Goal: Task Accomplishment & Management: Use online tool/utility

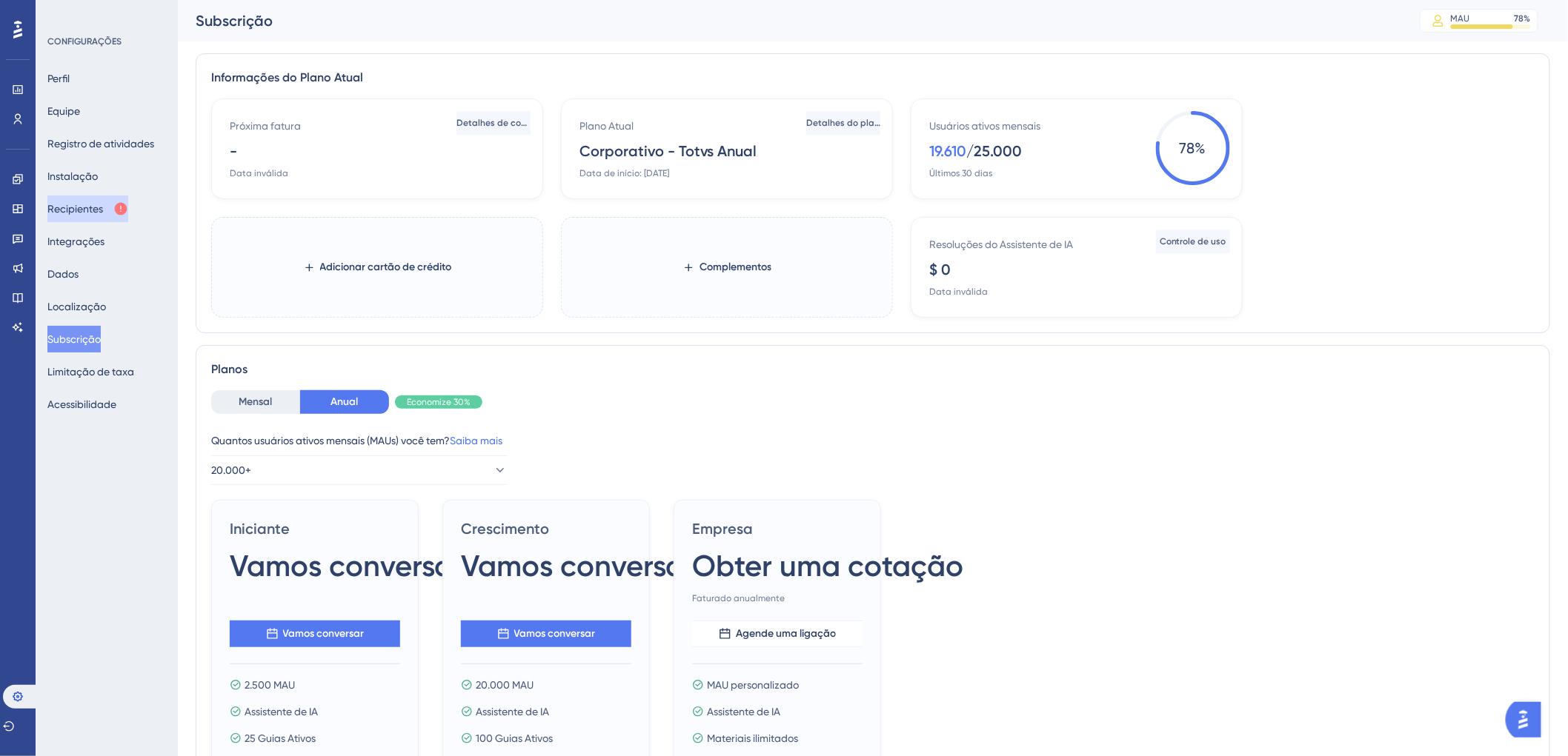
click at [92, 217] on button "Recipientes" at bounding box center [88, 209] width 81 height 26
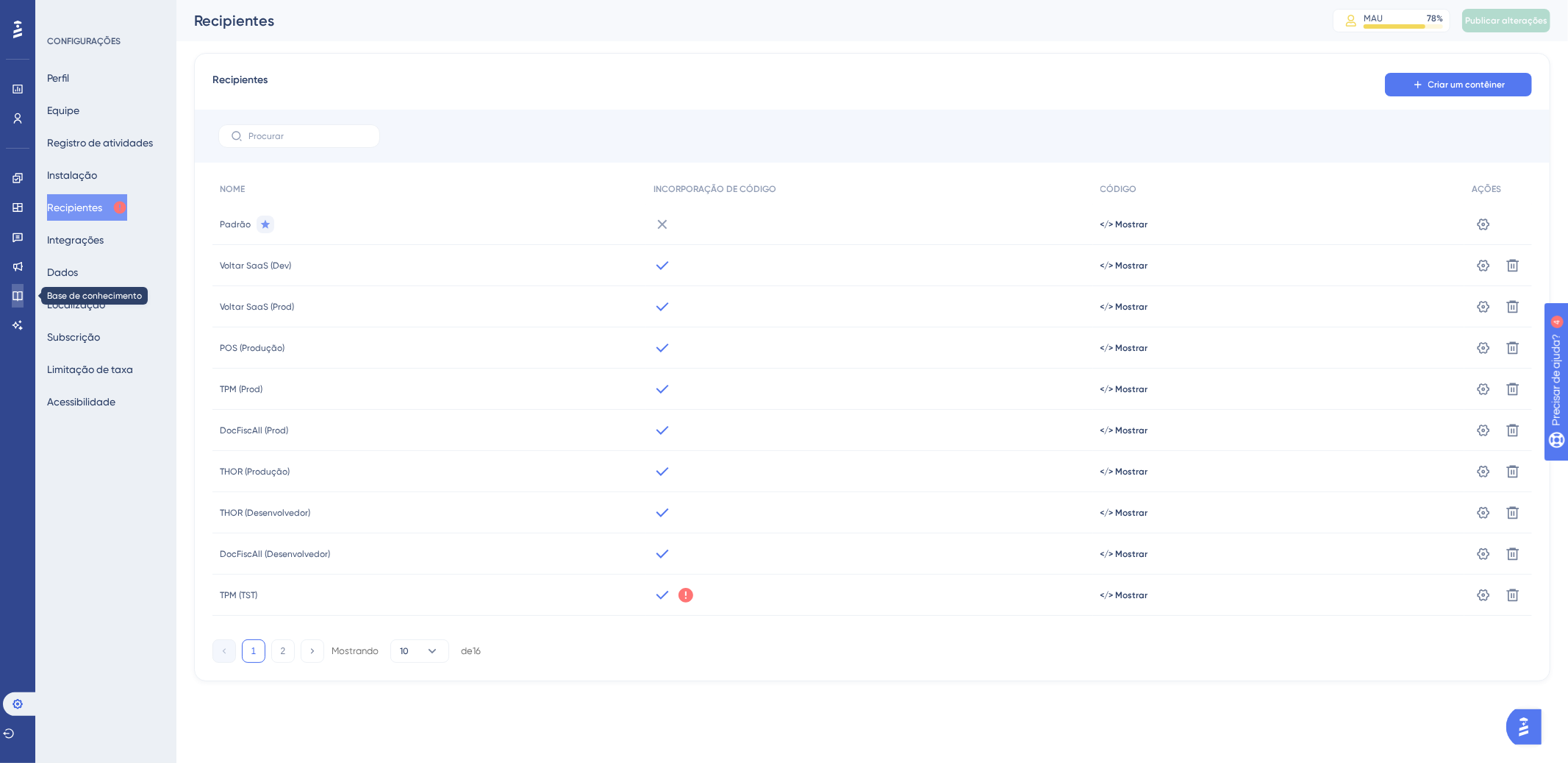
click at [11, 294] on link at bounding box center [17, 295] width 11 height 24
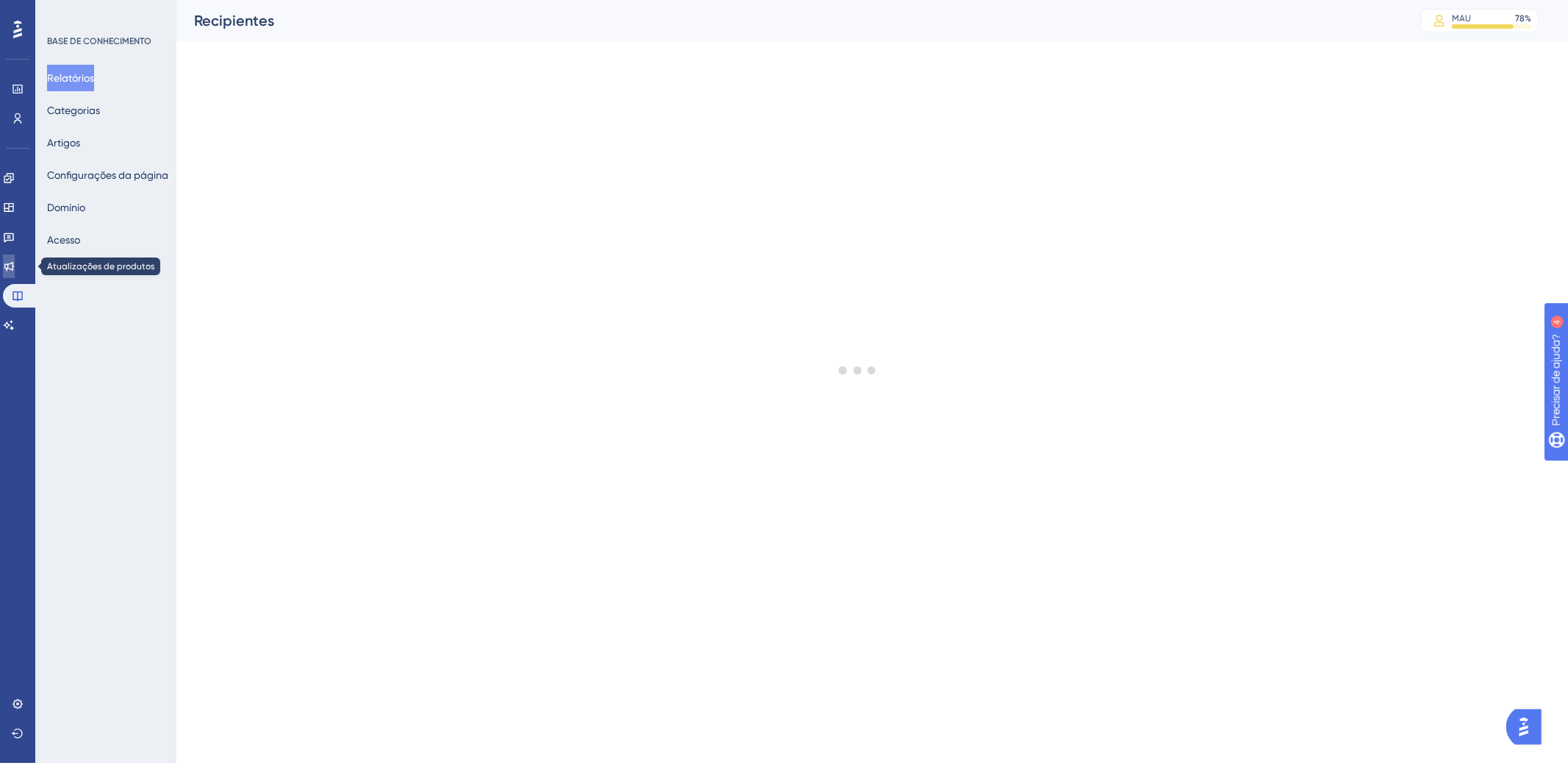
click at [14, 270] on icon at bounding box center [8, 266] width 11 height 11
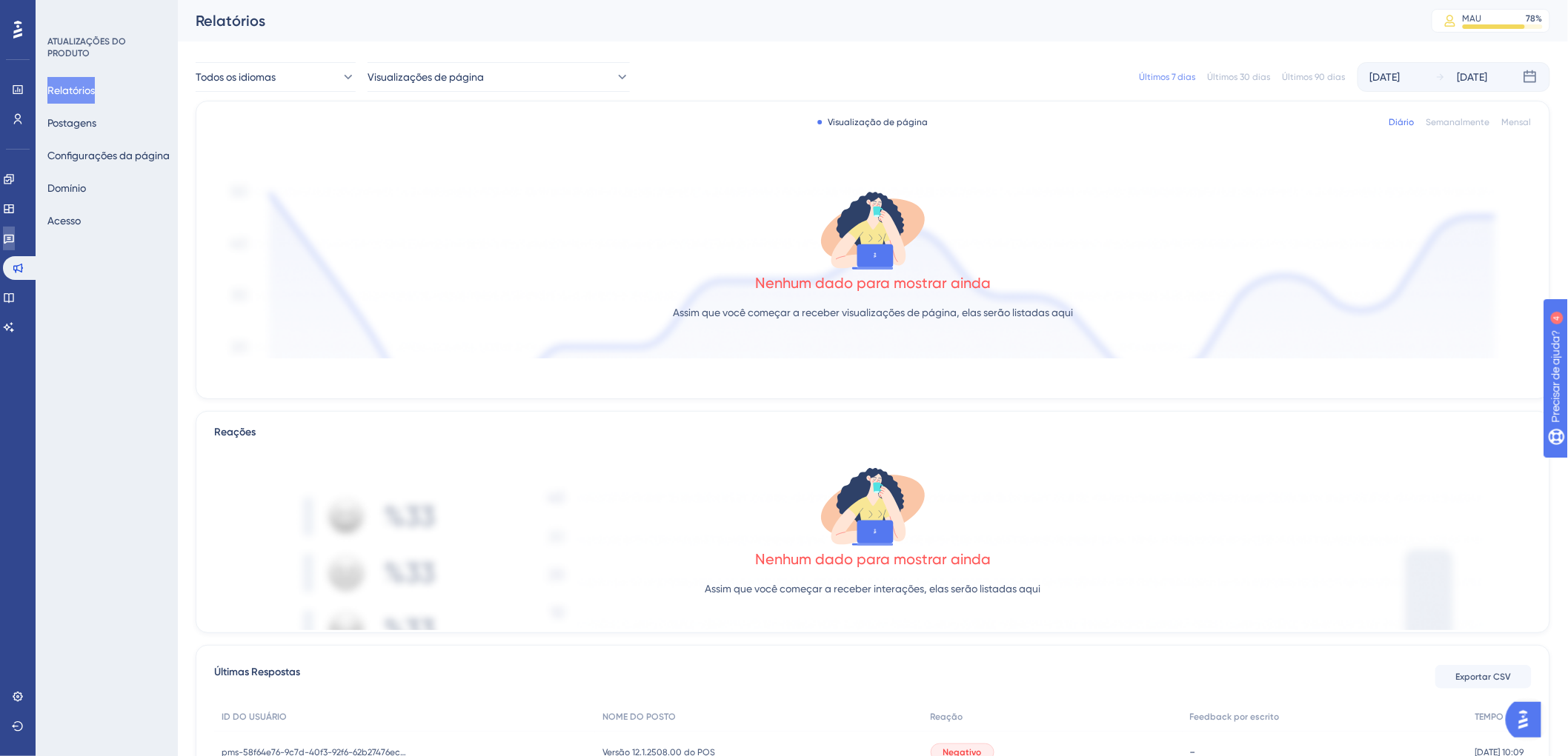
click at [14, 246] on link at bounding box center [8, 239] width 11 height 24
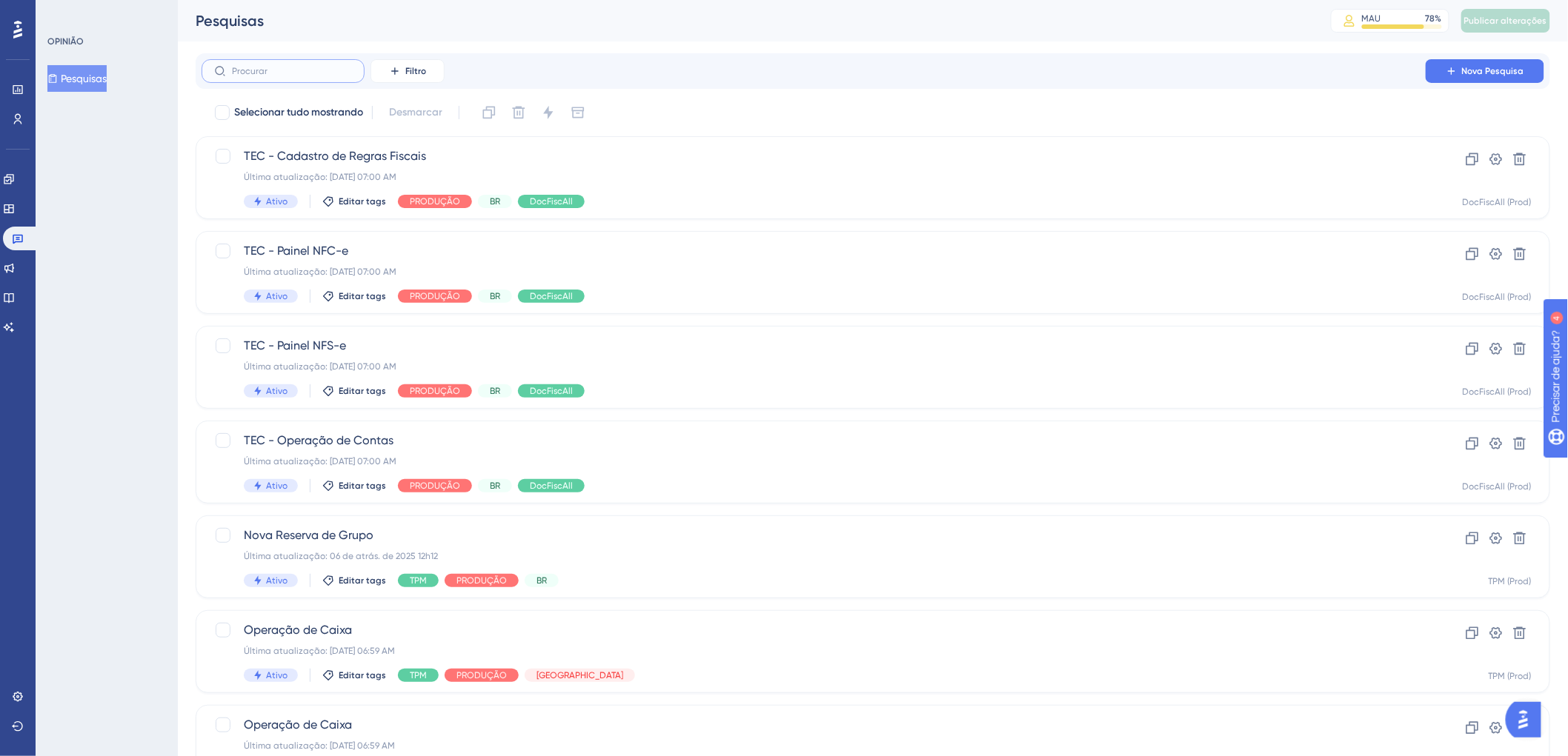
click at [332, 76] on input "text" at bounding box center [291, 71] width 120 height 11
click at [416, 74] on font "Filtro" at bounding box center [416, 71] width 21 height 11
click at [412, 107] on font "Etiquetas" at bounding box center [414, 113] width 44 height 11
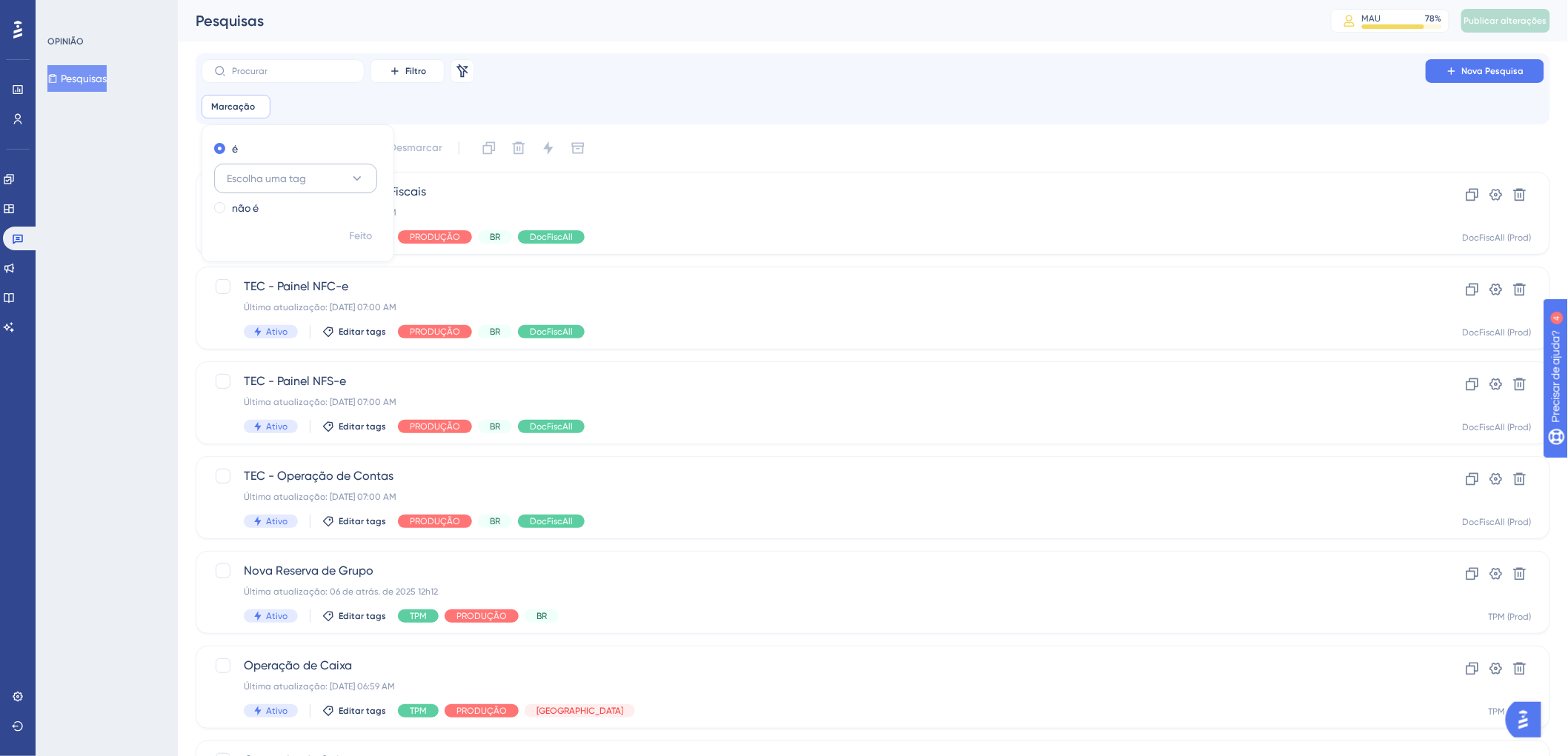
click at [365, 175] on button "Escolha uma tag" at bounding box center [295, 179] width 163 height 30
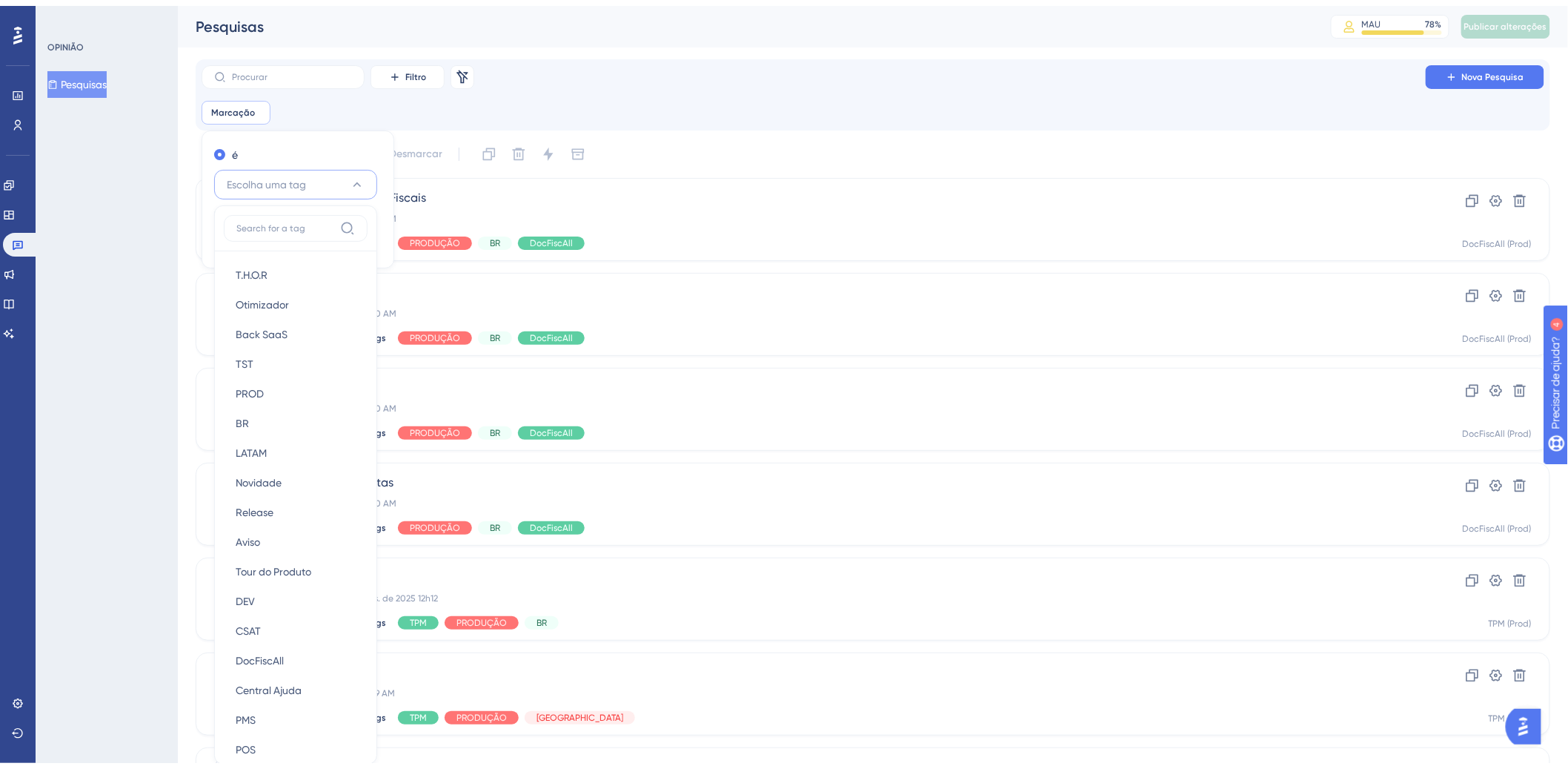
scroll to position [100, 0]
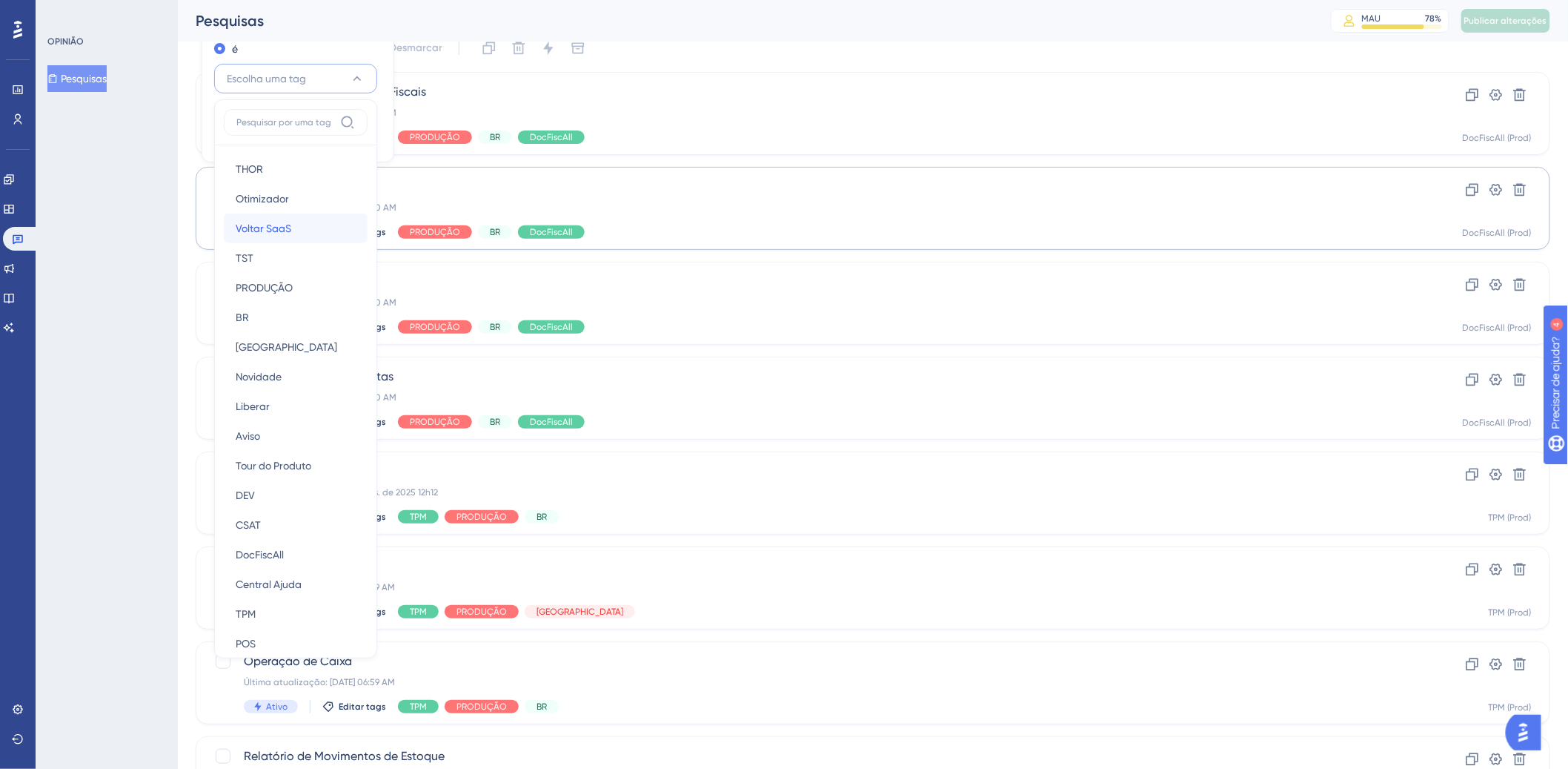
click at [306, 232] on div "Voltar SaaS Voltar SaaS" at bounding box center [296, 228] width 120 height 30
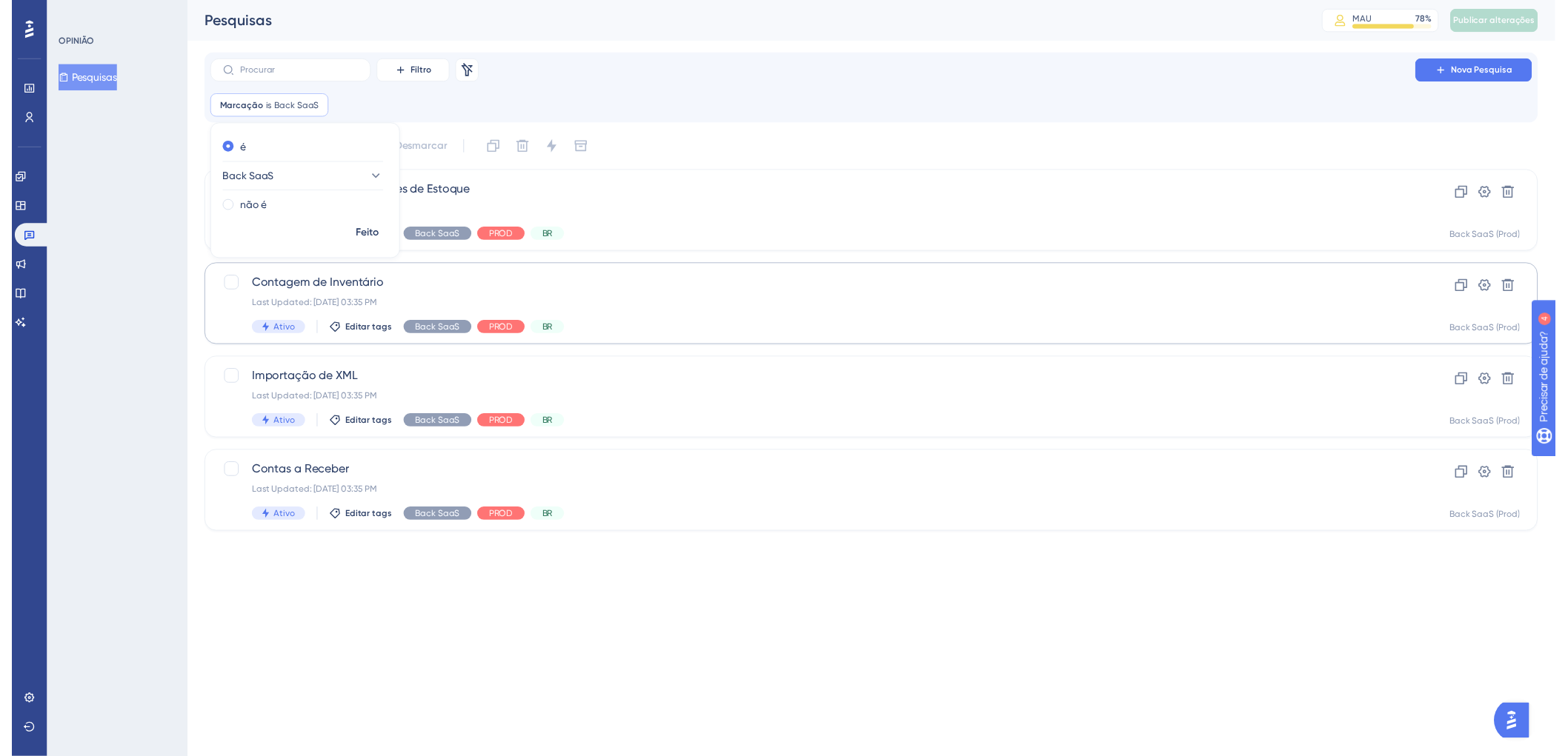
scroll to position [0, 0]
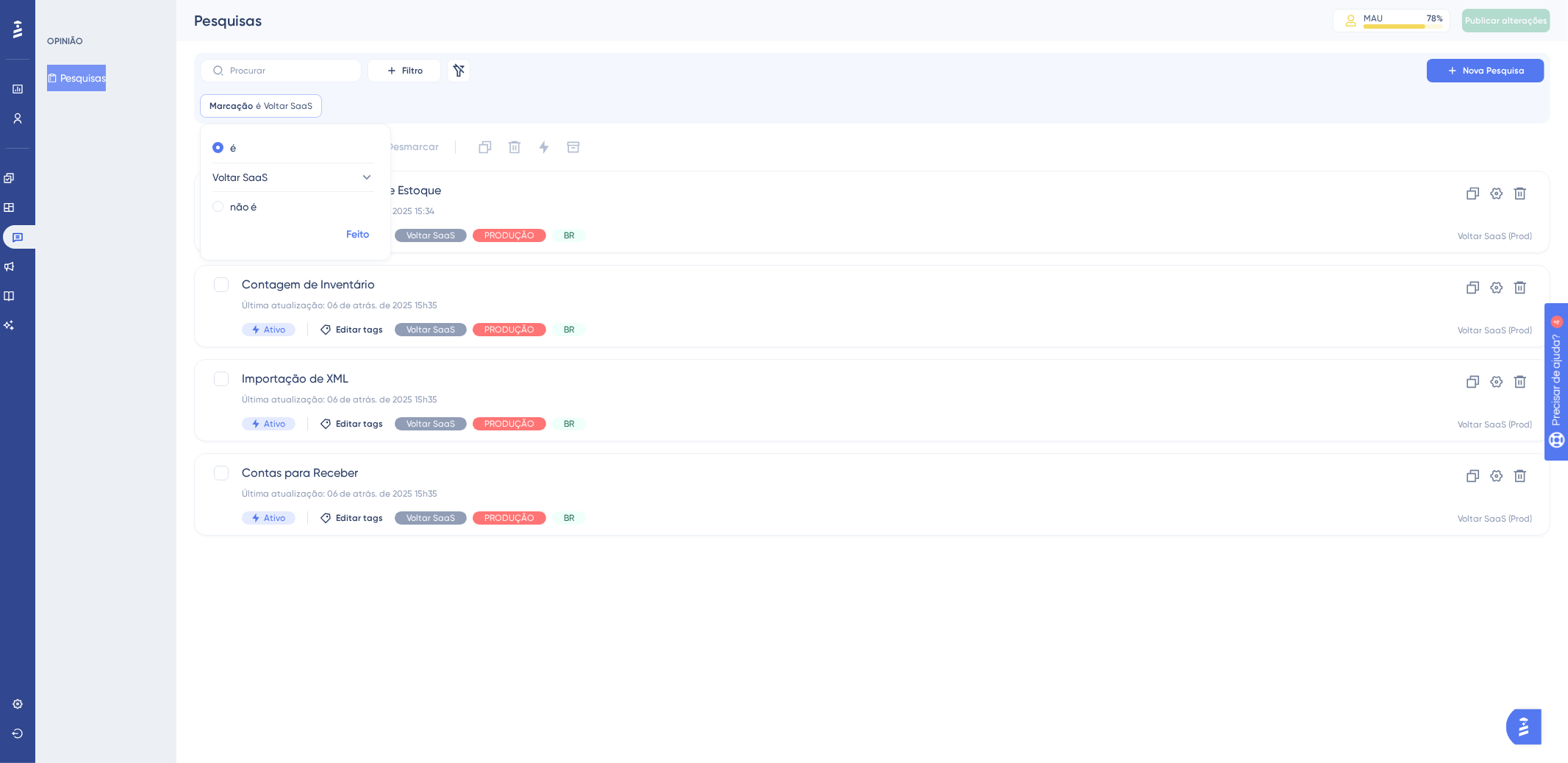
click at [356, 232] on font "Feito" at bounding box center [358, 234] width 23 height 12
click at [635, 229] on div "Ativo Editar tags Voltar SaaS PRODUÇÃO BR" at bounding box center [813, 235] width 1143 height 13
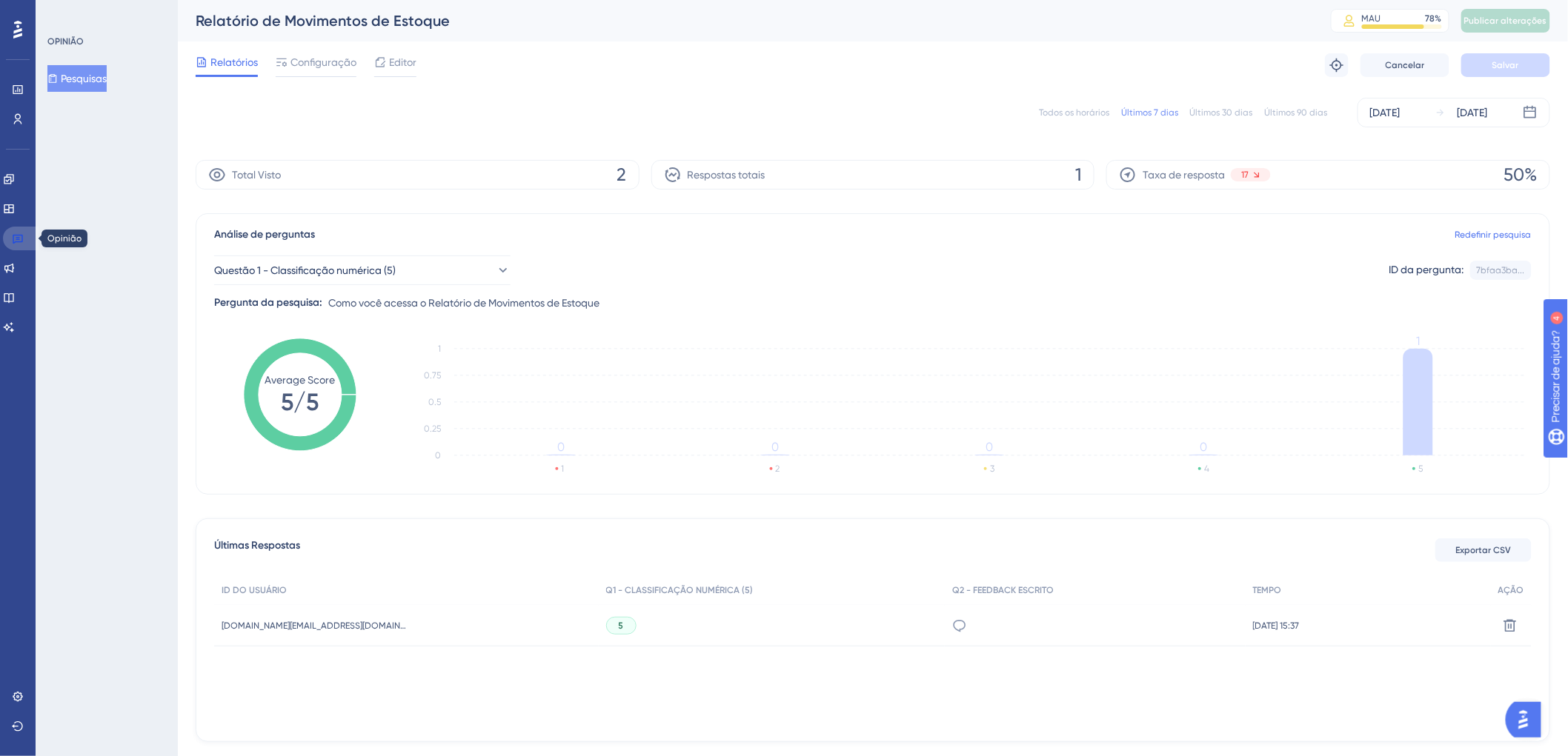
click at [22, 242] on icon at bounding box center [17, 238] width 11 height 11
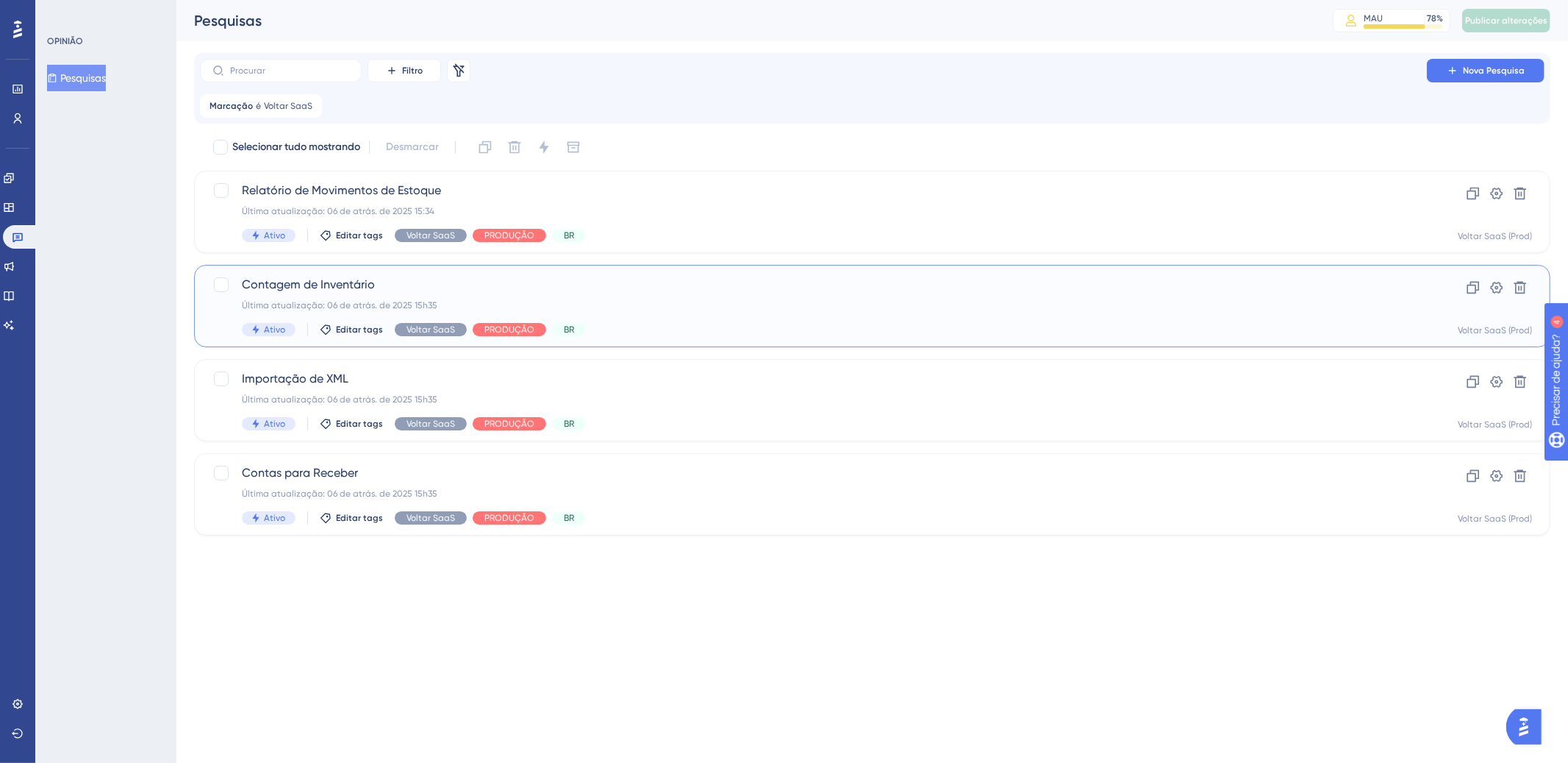
click at [571, 304] on div "Última atualização: 06 de atrás. de 2025 15h35" at bounding box center [813, 305] width 1143 height 11
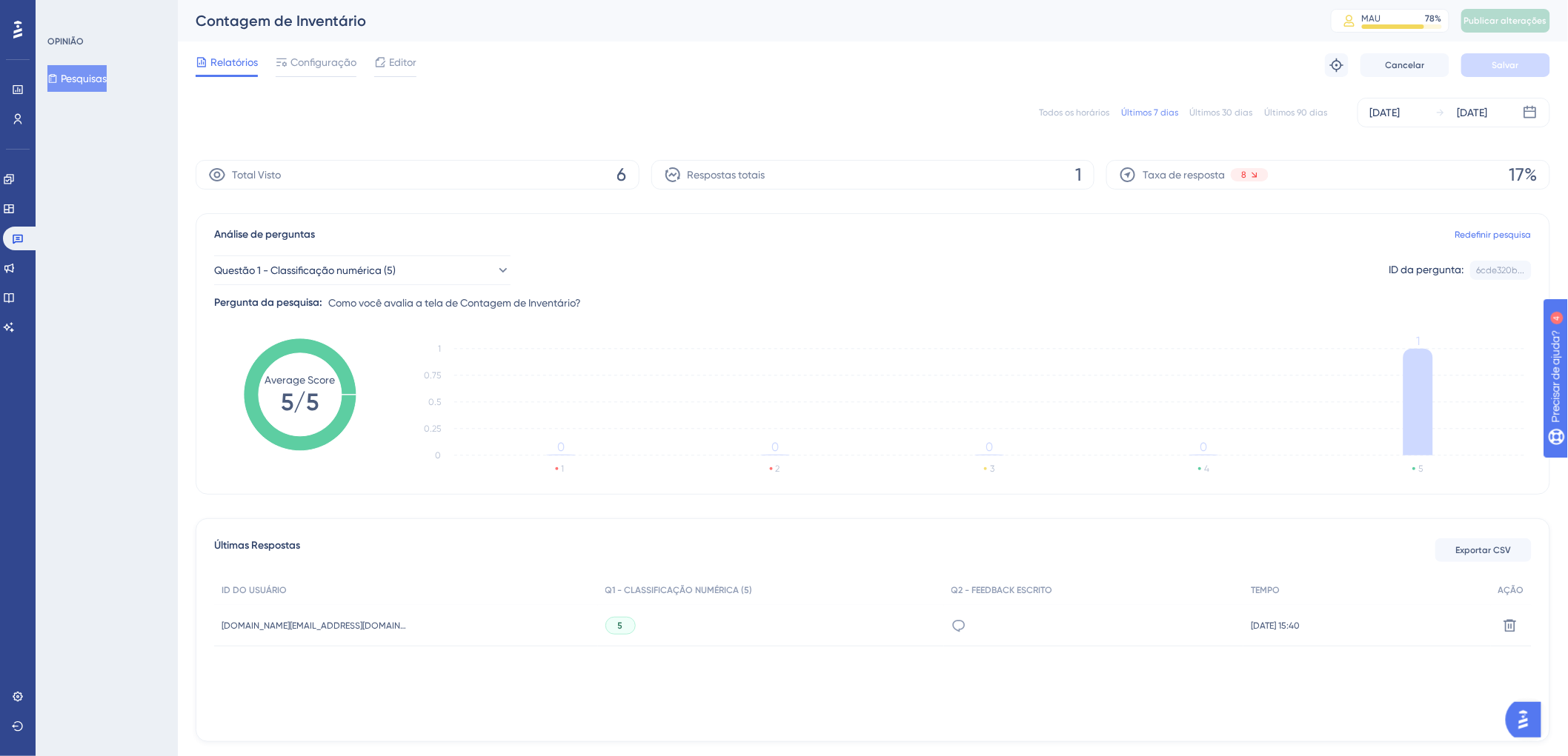
click at [1069, 110] on font "Todos os horários" at bounding box center [1074, 113] width 70 height 11
click at [22, 239] on icon at bounding box center [18, 239] width 11 height 10
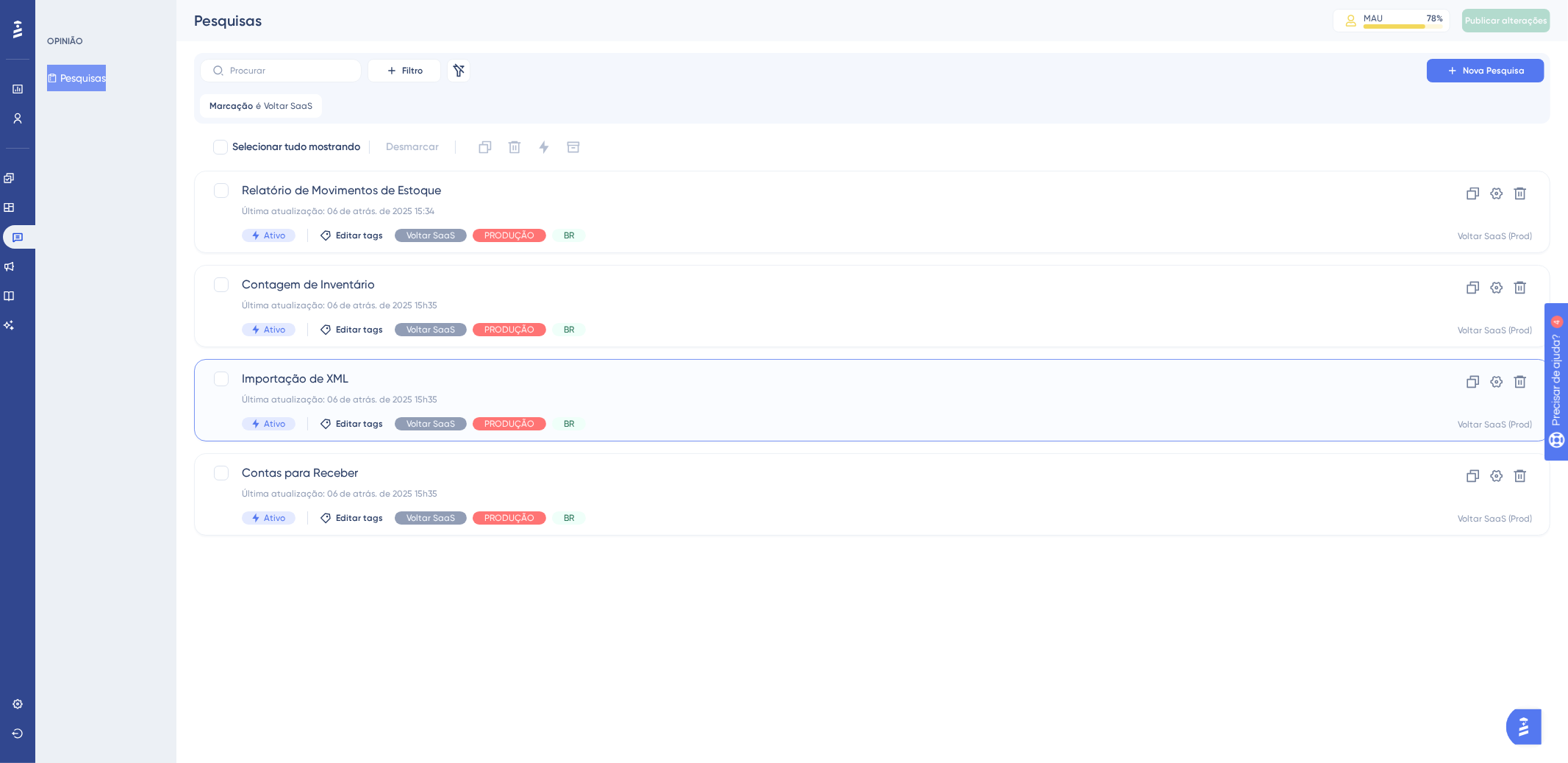
click at [613, 381] on span "Importação de XML" at bounding box center [813, 378] width 1143 height 17
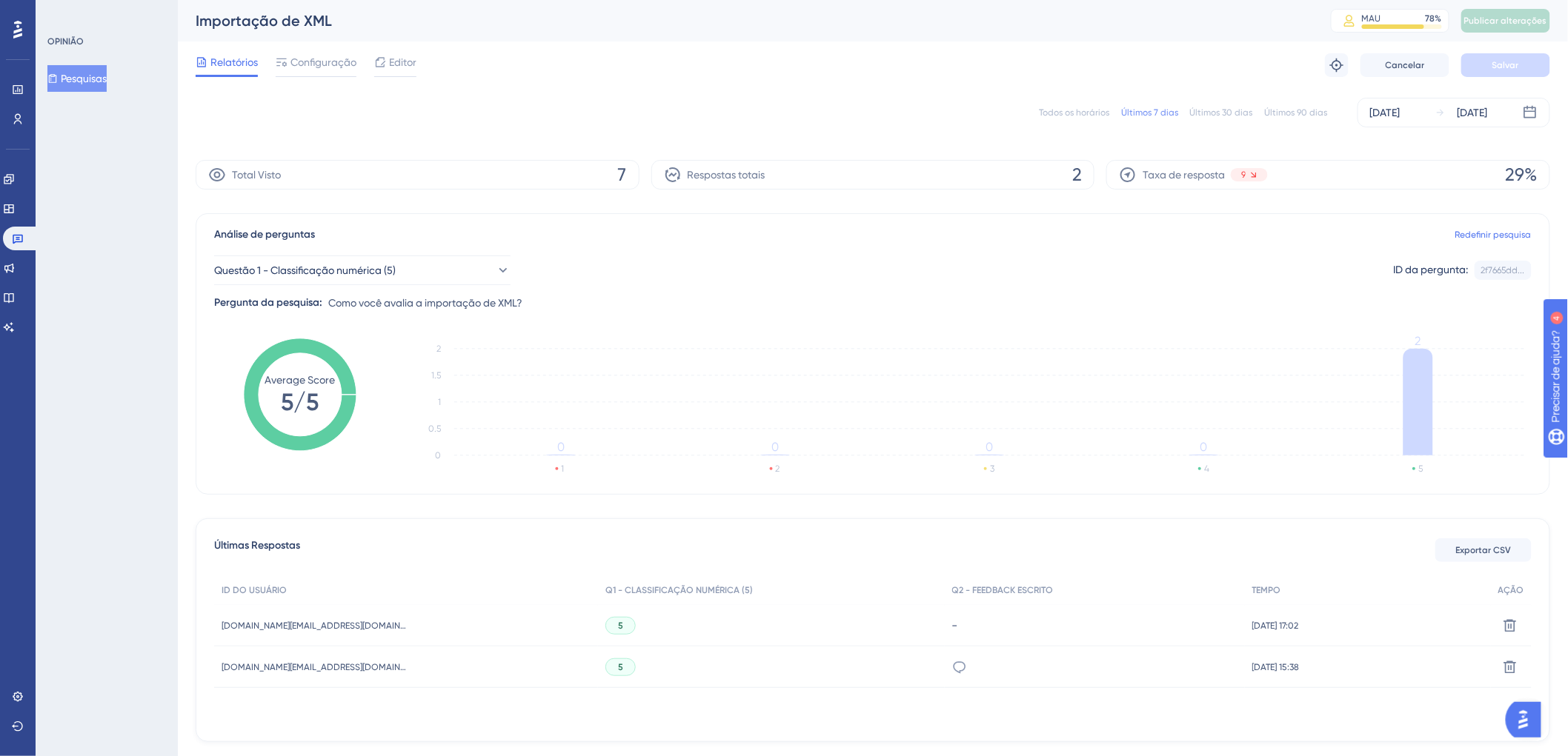
click at [1060, 114] on font "Todos os horários" at bounding box center [1074, 113] width 70 height 11
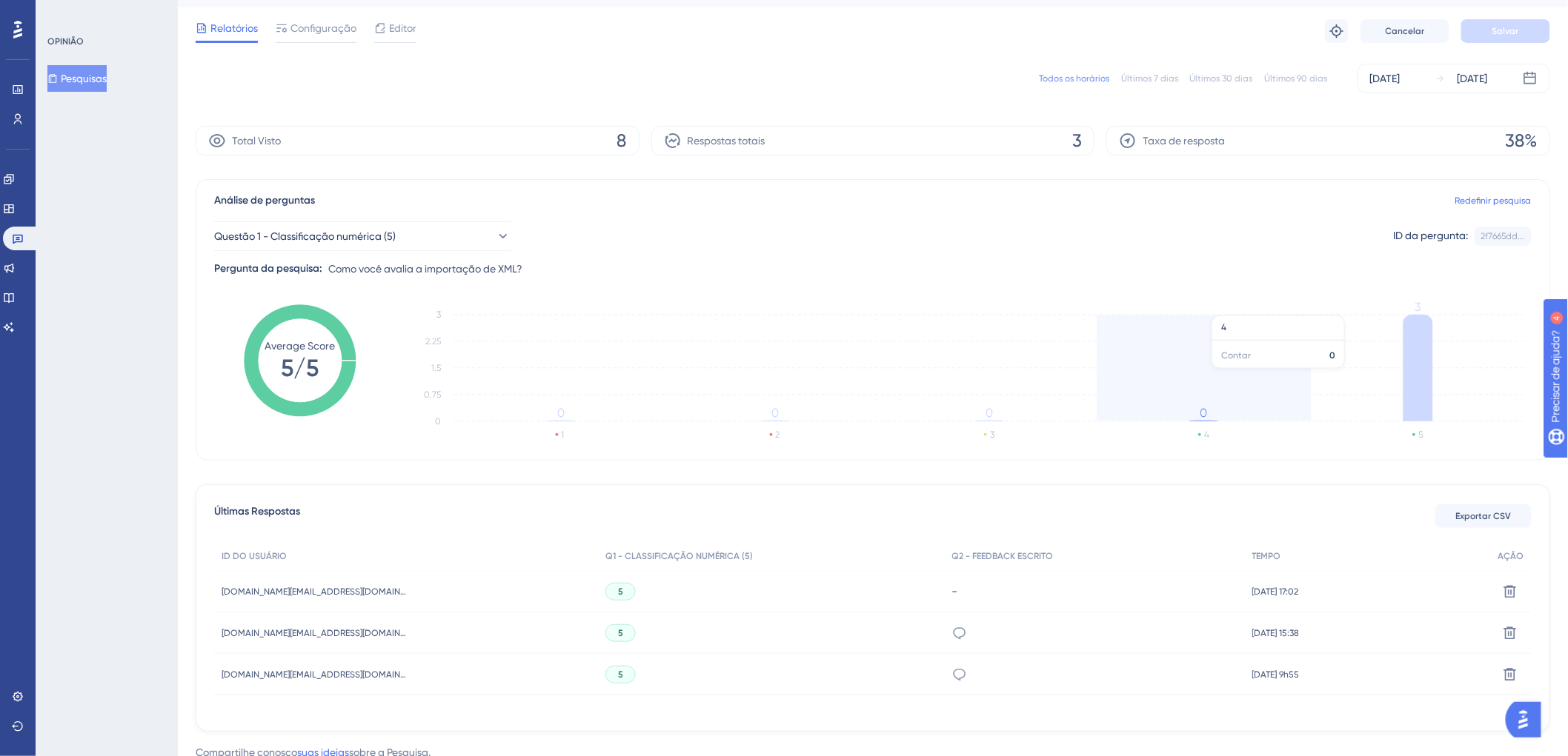
scroll to position [80, 0]
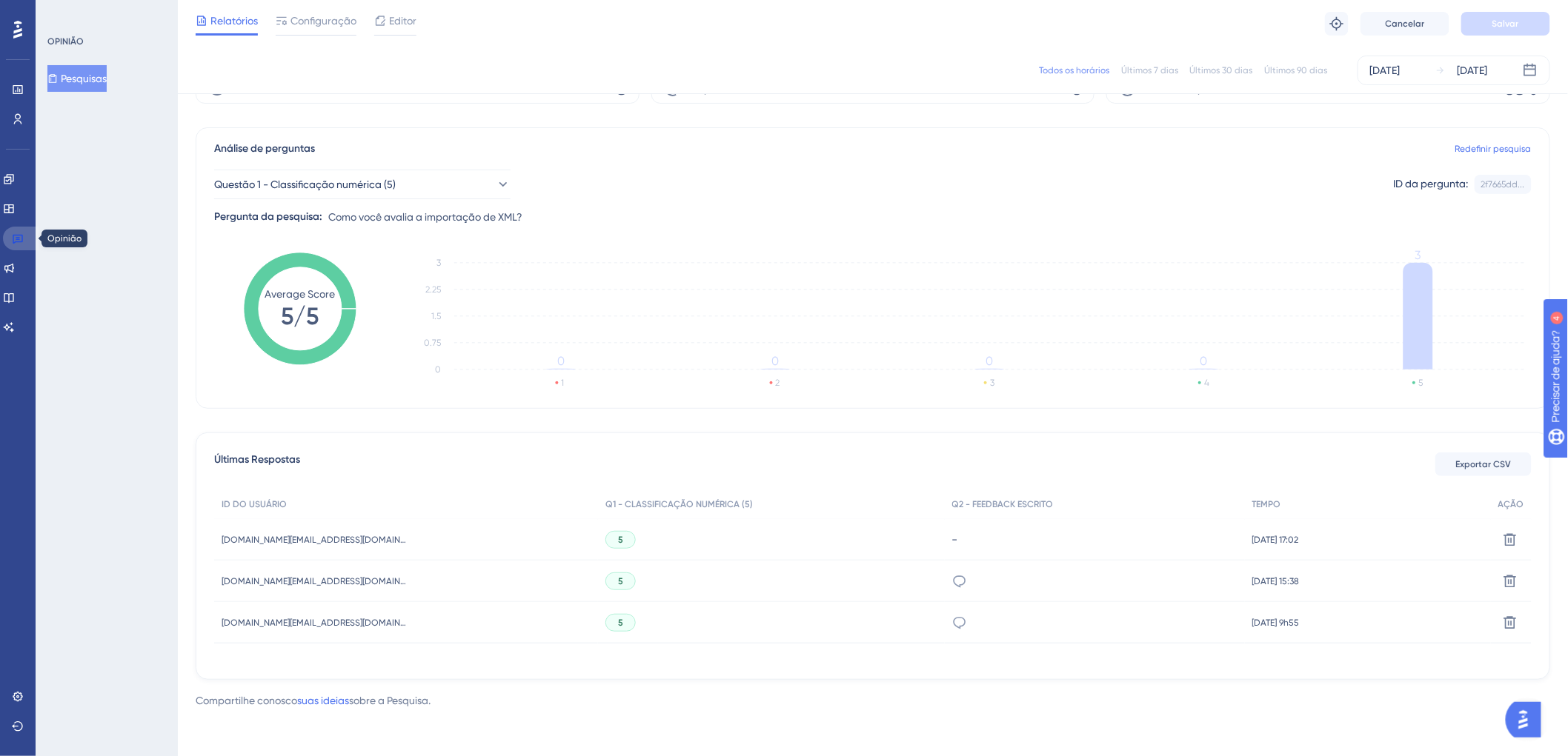
click at [25, 239] on link at bounding box center [20, 239] width 35 height 24
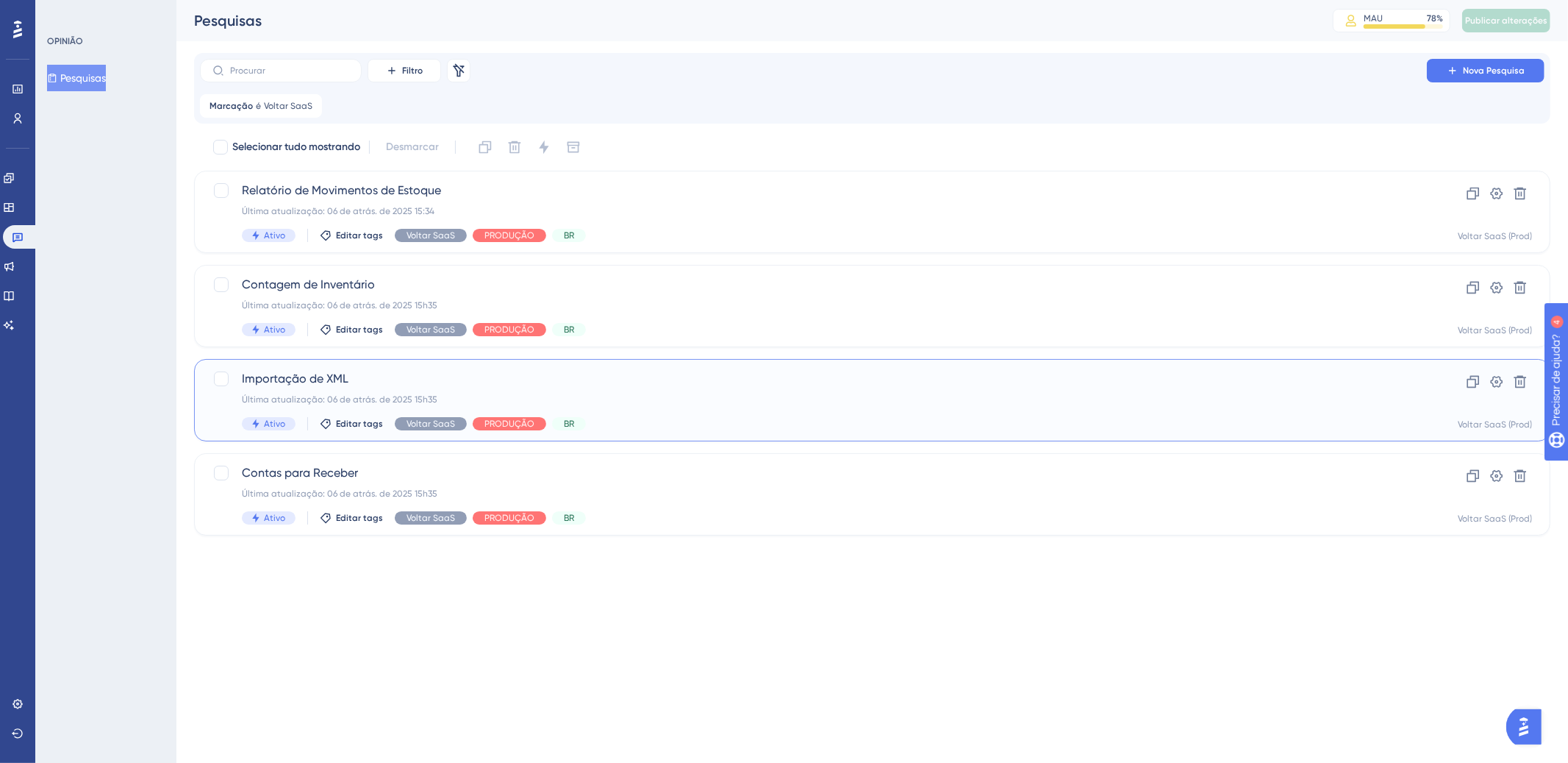
click at [610, 417] on div "Ativo Editar tags Voltar SaaS PRODUÇÃO BR" at bounding box center [813, 423] width 1143 height 13
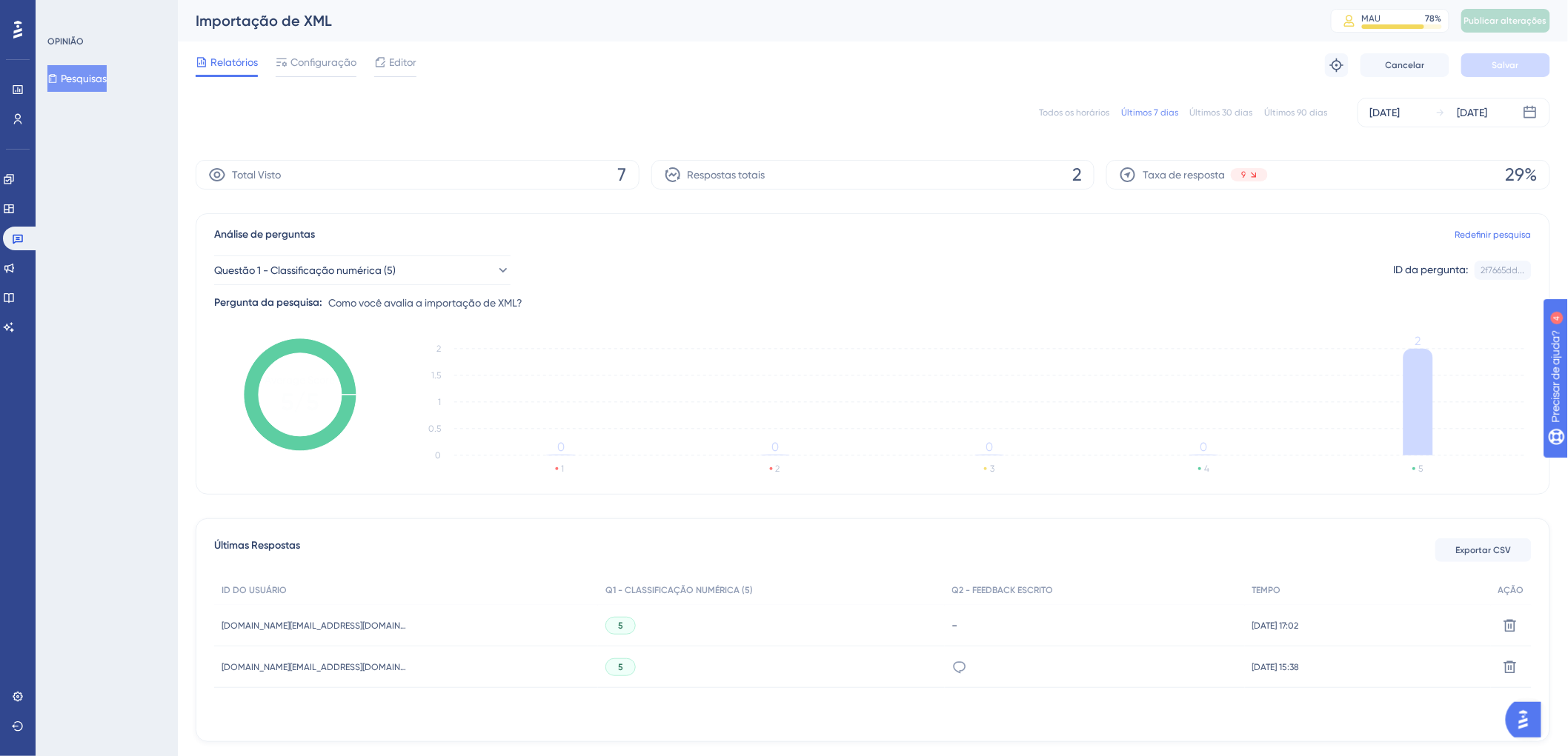
click at [1054, 114] on font "Todos os horários" at bounding box center [1074, 113] width 70 height 11
click at [1476, 547] on font "Exportar CSV" at bounding box center [1483, 550] width 55 height 11
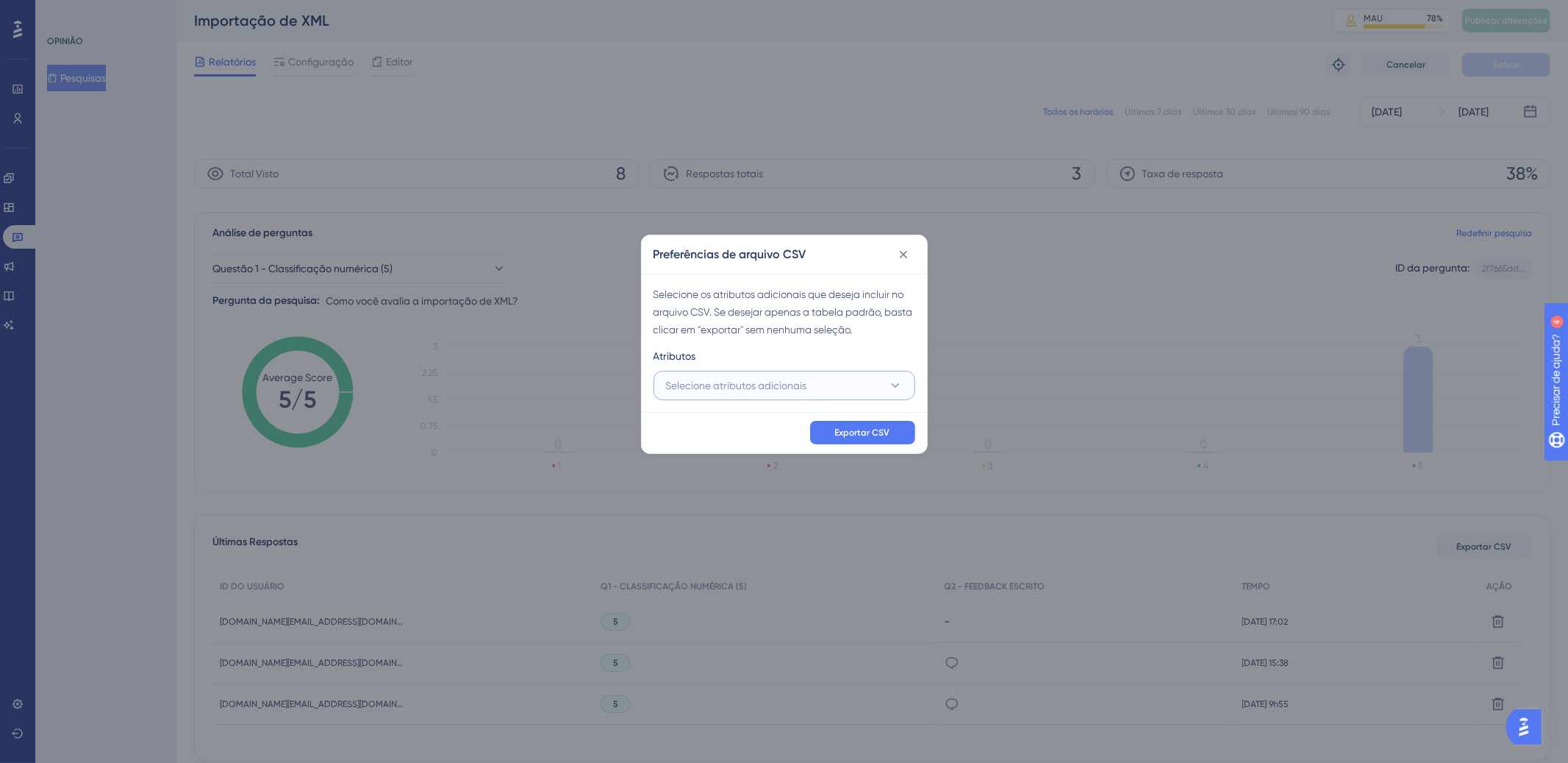
click at [786, 390] on font "Selecione atributos adicionais" at bounding box center [737, 385] width 142 height 11
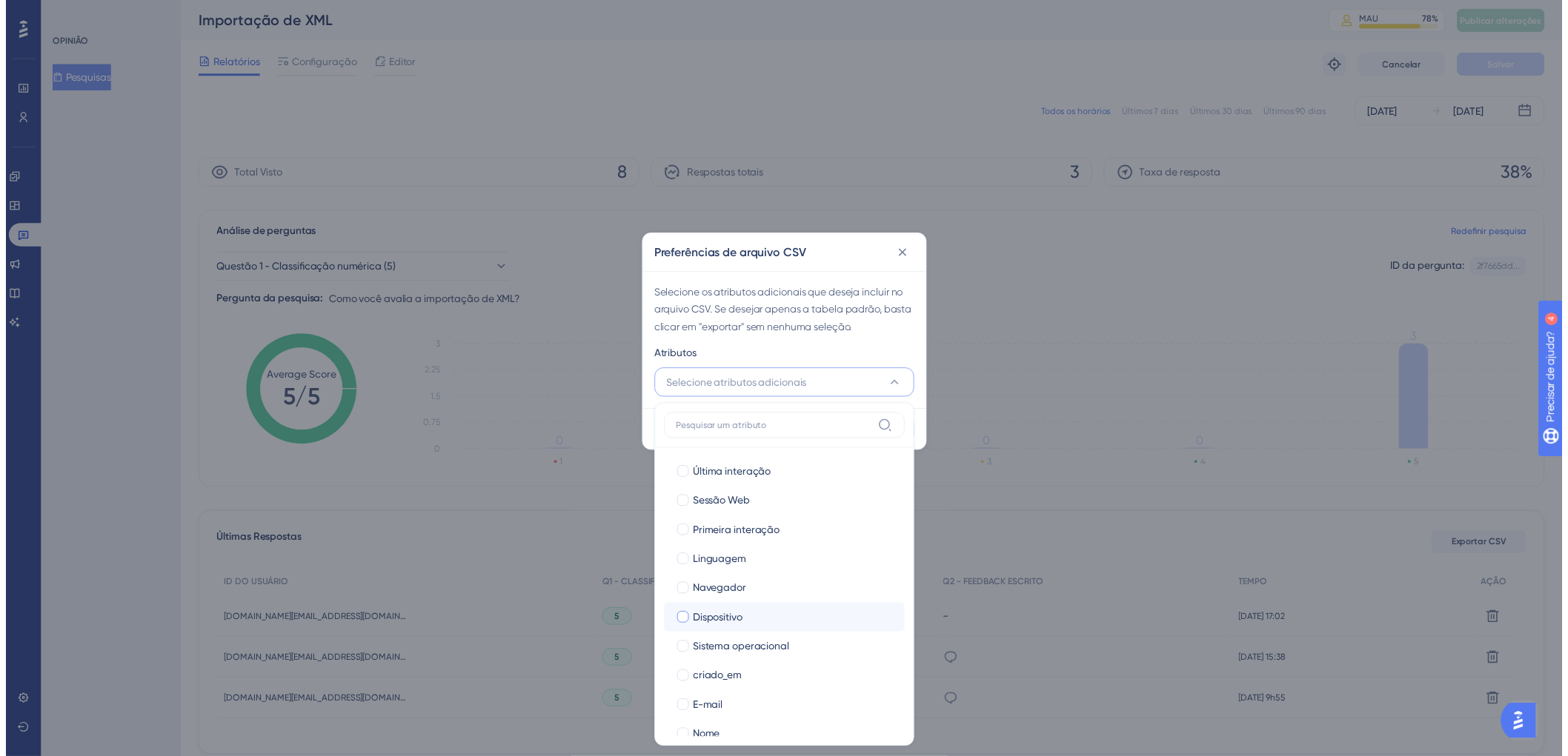
scroll to position [49, 0]
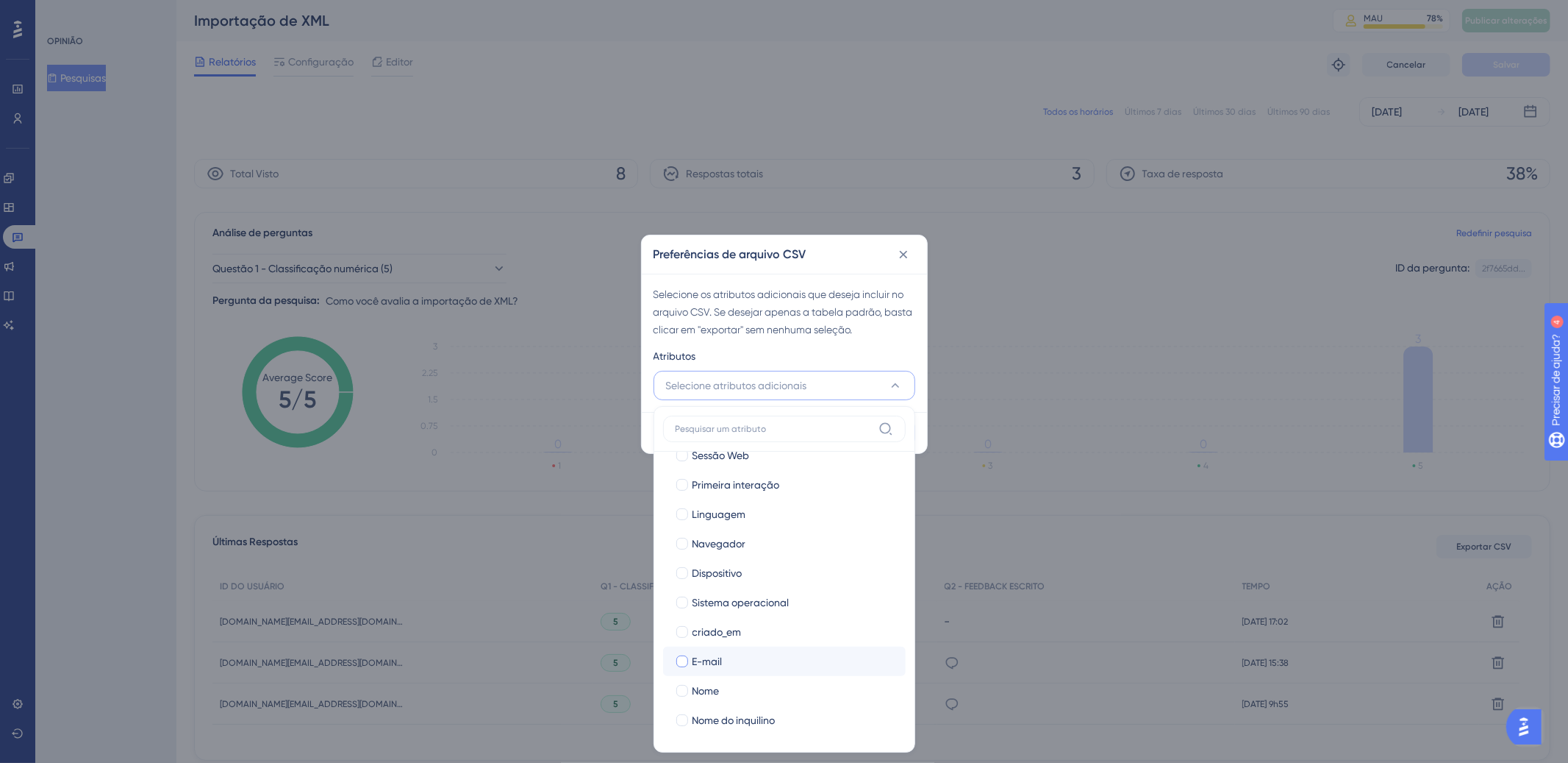
click at [686, 662] on div at bounding box center [681, 661] width 11 height 11
checkbox input "true"
click at [687, 691] on div at bounding box center [681, 690] width 11 height 11
checkbox input "true"
click at [832, 366] on div "Atributos" at bounding box center [784, 358] width 262 height 24
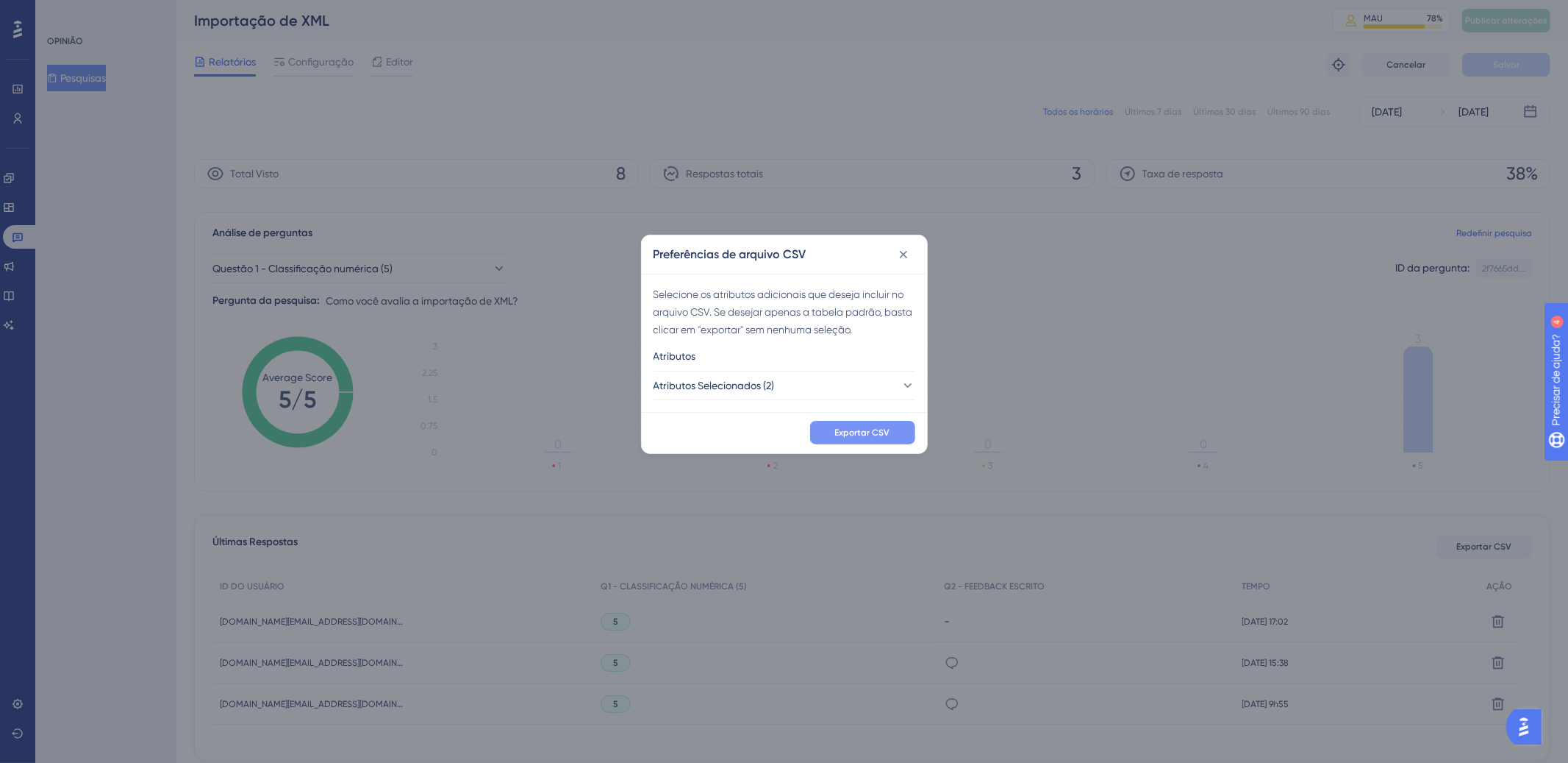
click at [842, 428] on font "Exportar CSV" at bounding box center [862, 433] width 55 height 10
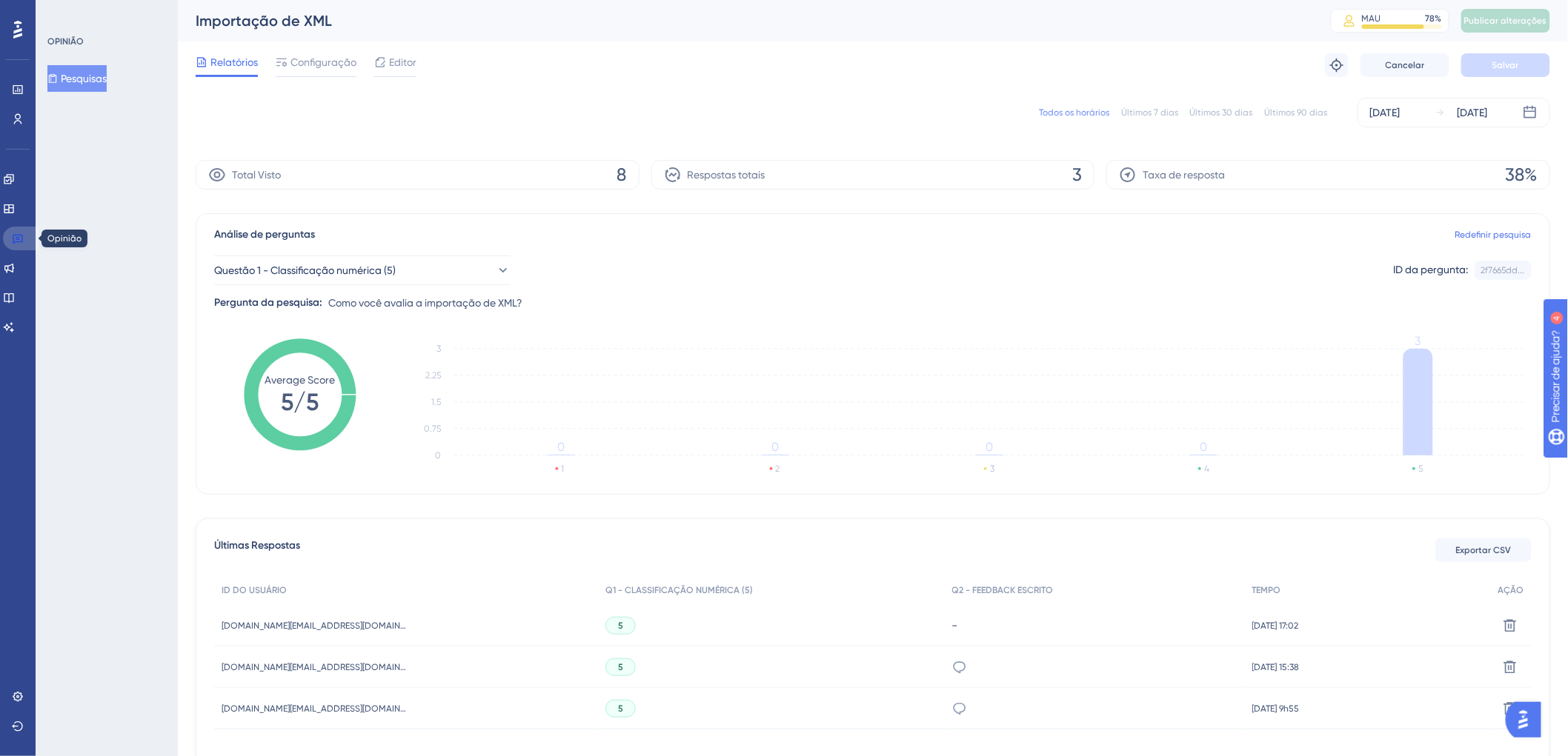
click at [24, 244] on link at bounding box center [20, 239] width 35 height 24
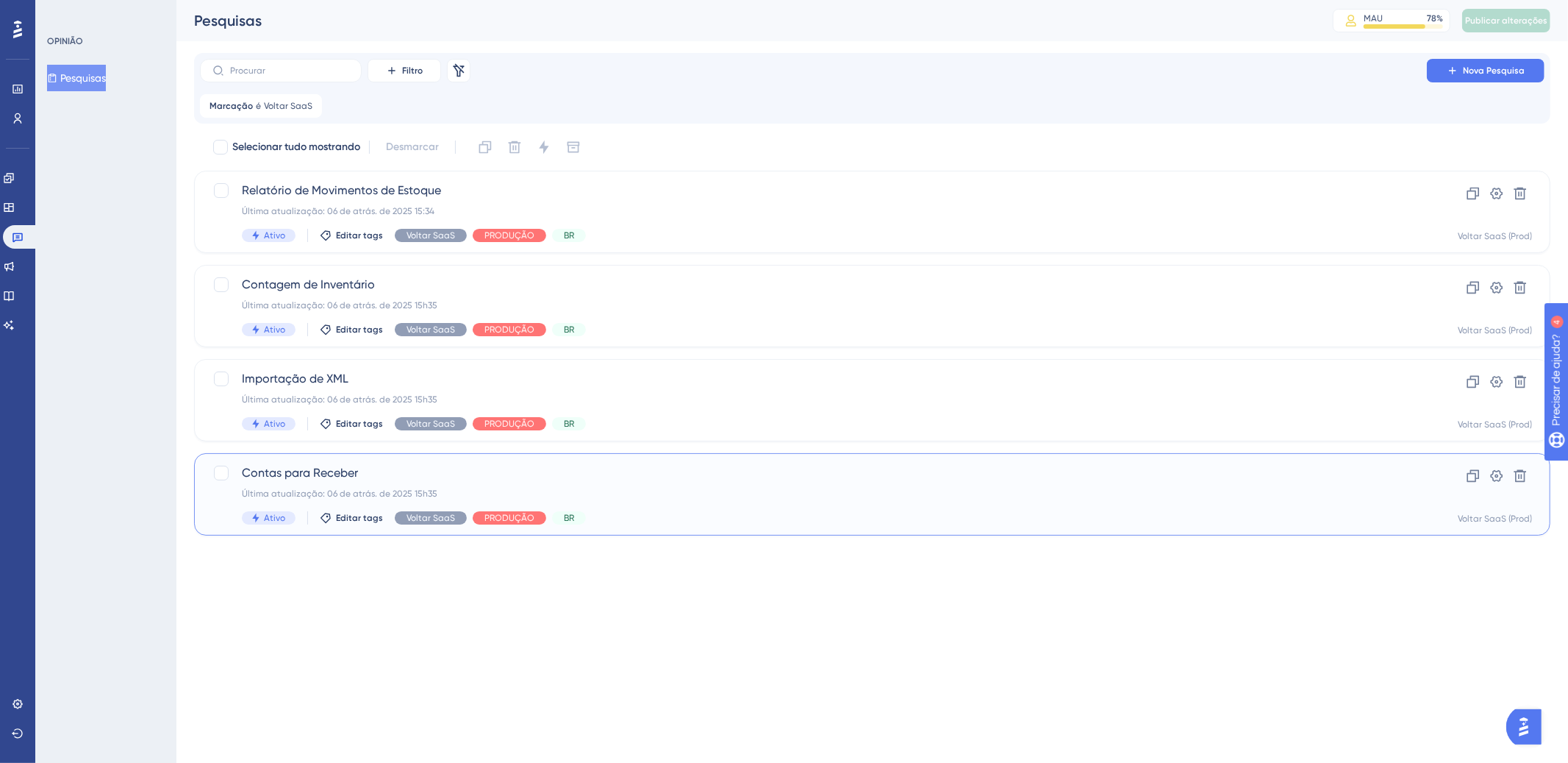
click at [616, 479] on span "Contas para Receber" at bounding box center [813, 473] width 1143 height 17
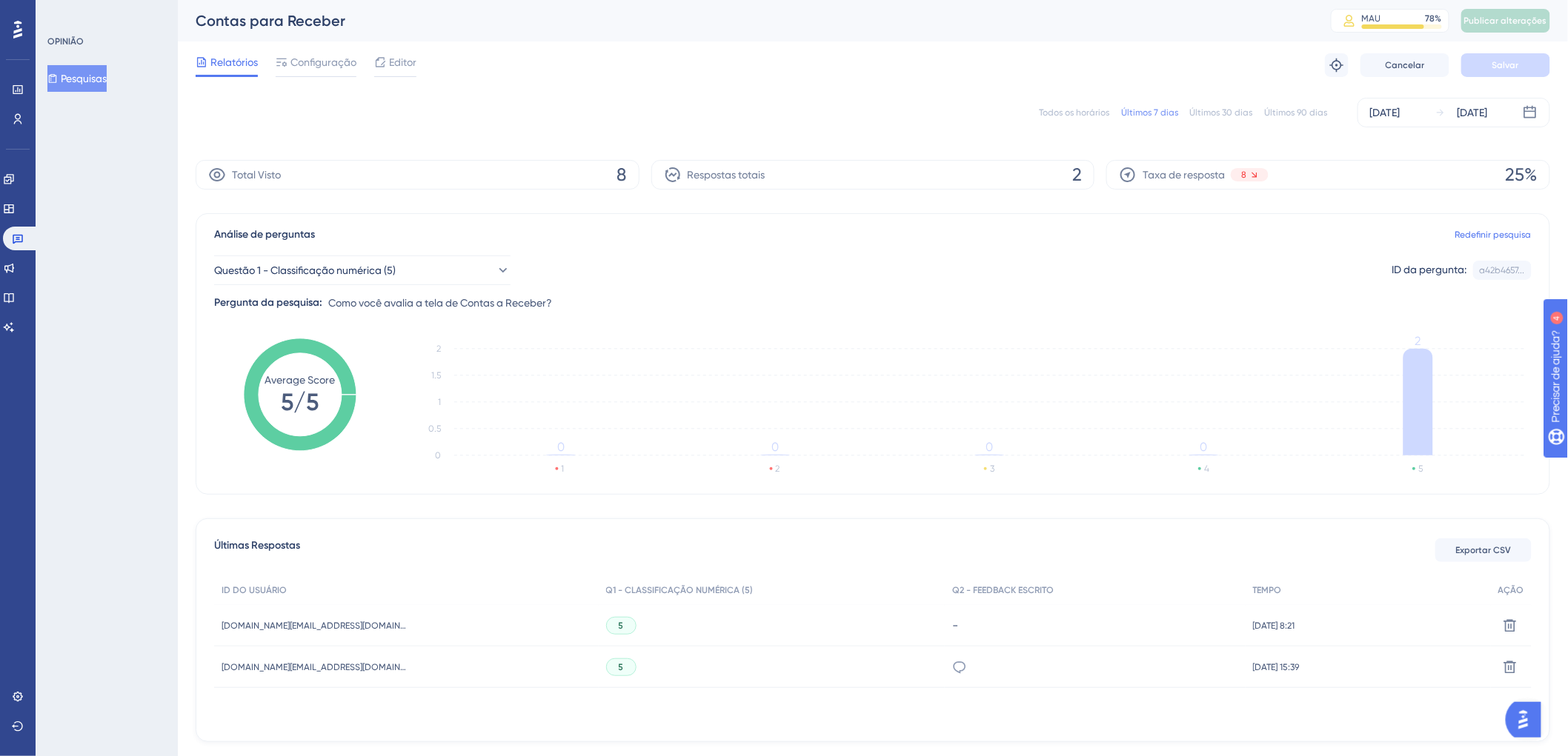
click at [1078, 108] on font "Todos os horários" at bounding box center [1074, 113] width 70 height 11
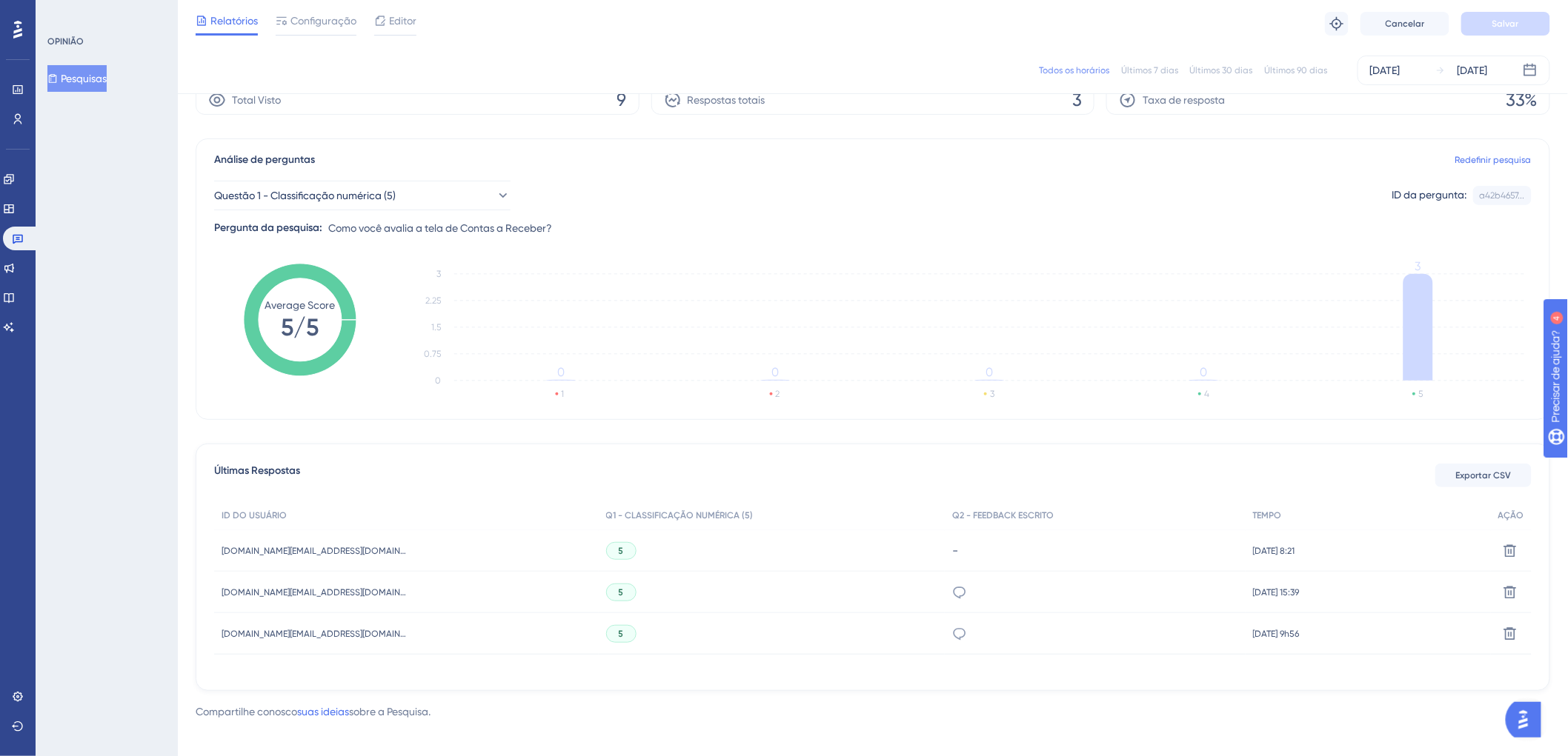
scroll to position [80, 0]
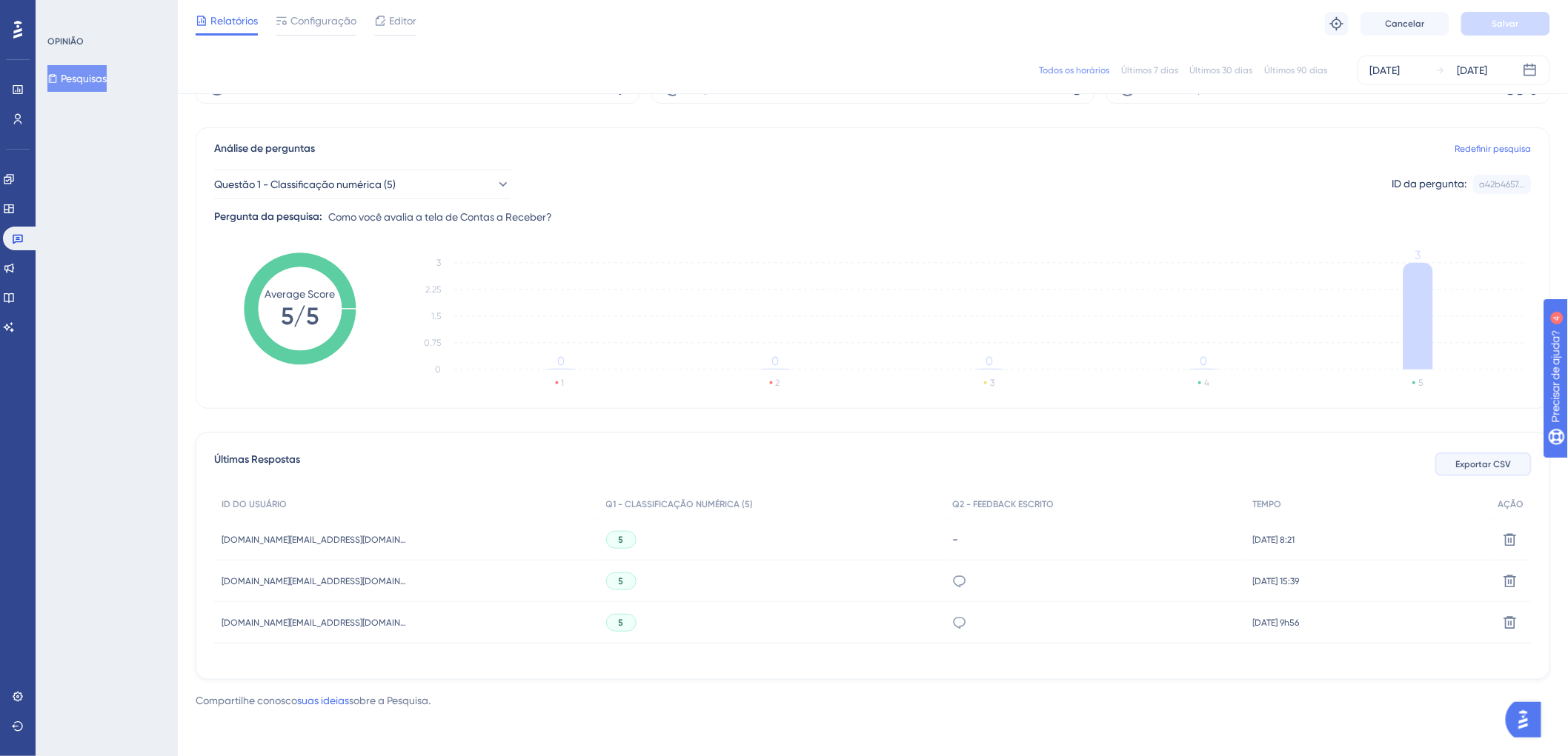
click at [1469, 463] on font "Exportar CSV" at bounding box center [1483, 465] width 55 height 11
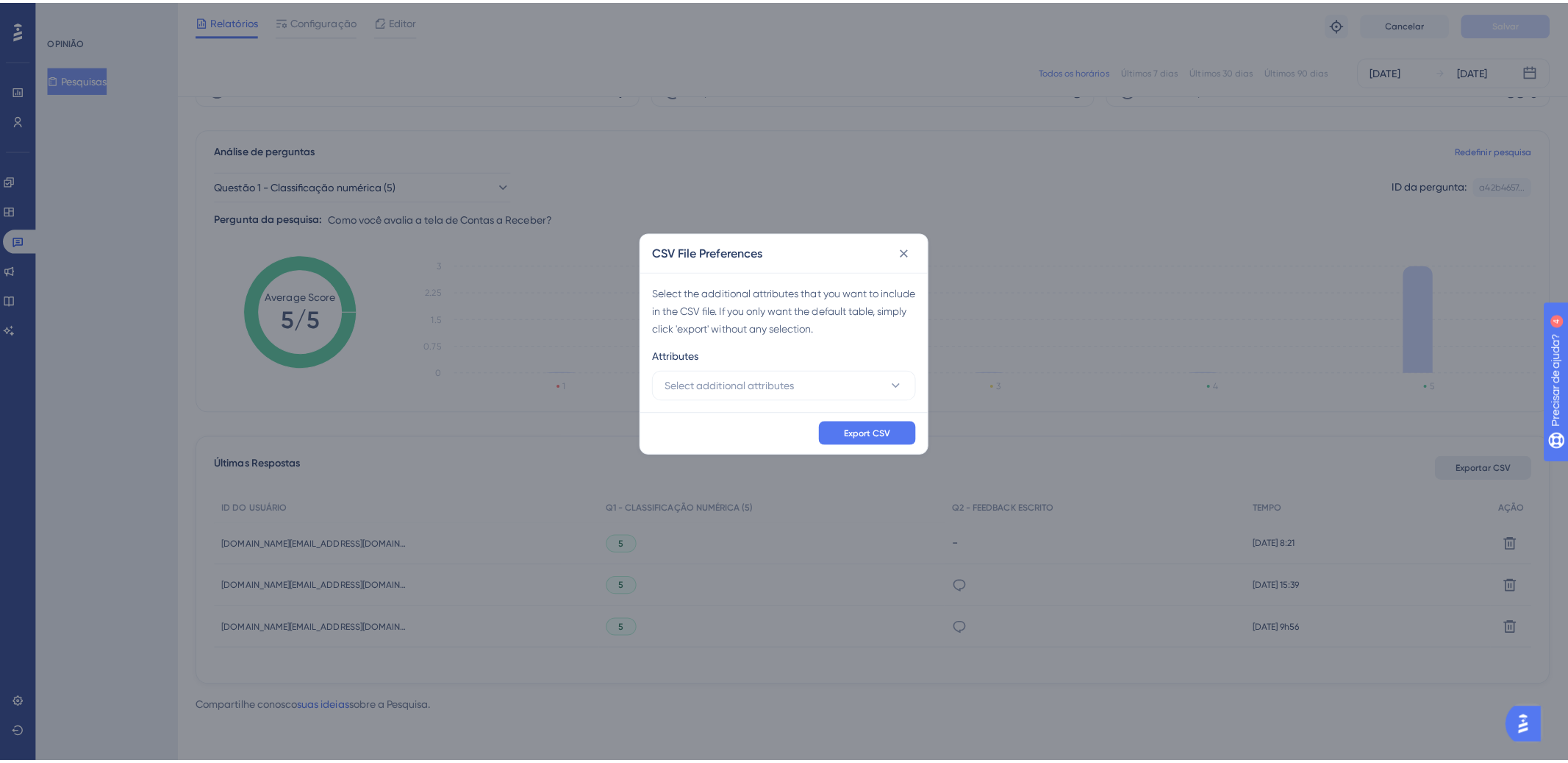
scroll to position [67, 0]
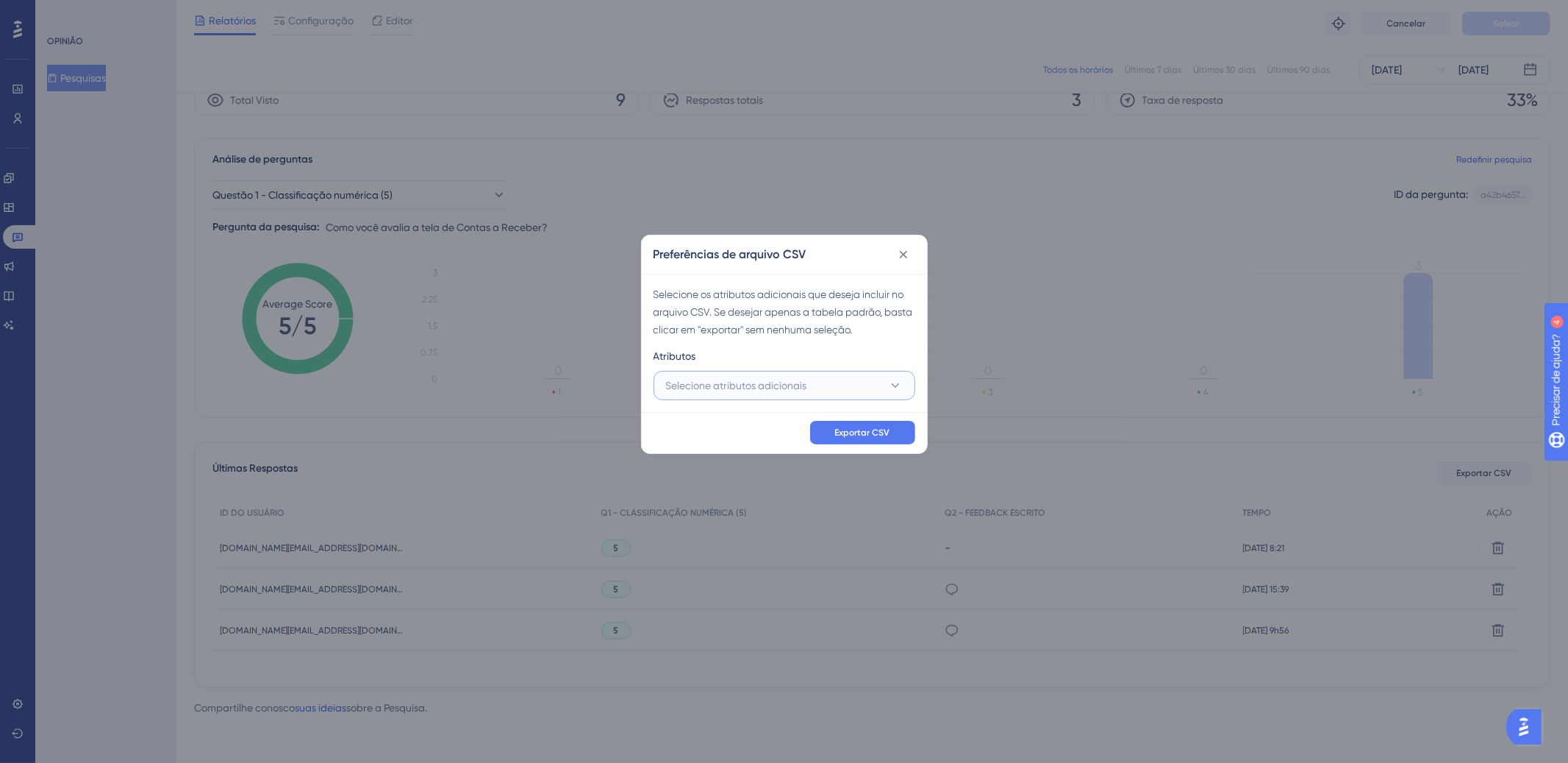
click at [661, 392] on button "Selecione atributos adicionais" at bounding box center [784, 385] width 262 height 30
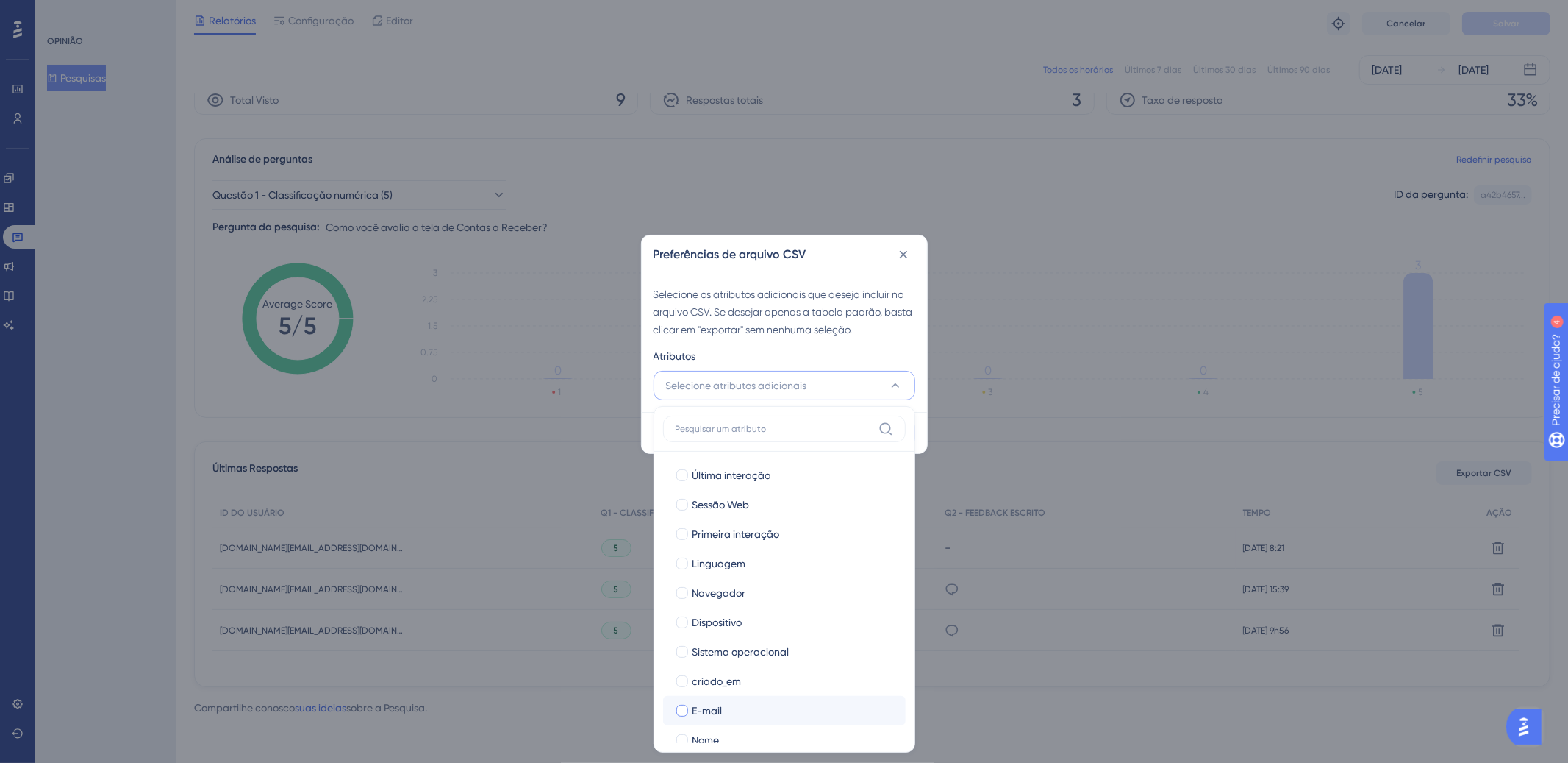
click at [687, 711] on div at bounding box center [681, 710] width 11 height 11
checkbox input "true"
click at [683, 741] on div at bounding box center [681, 739] width 11 height 11
checkbox input "true"
click at [860, 361] on div "Atributos" at bounding box center [784, 358] width 262 height 24
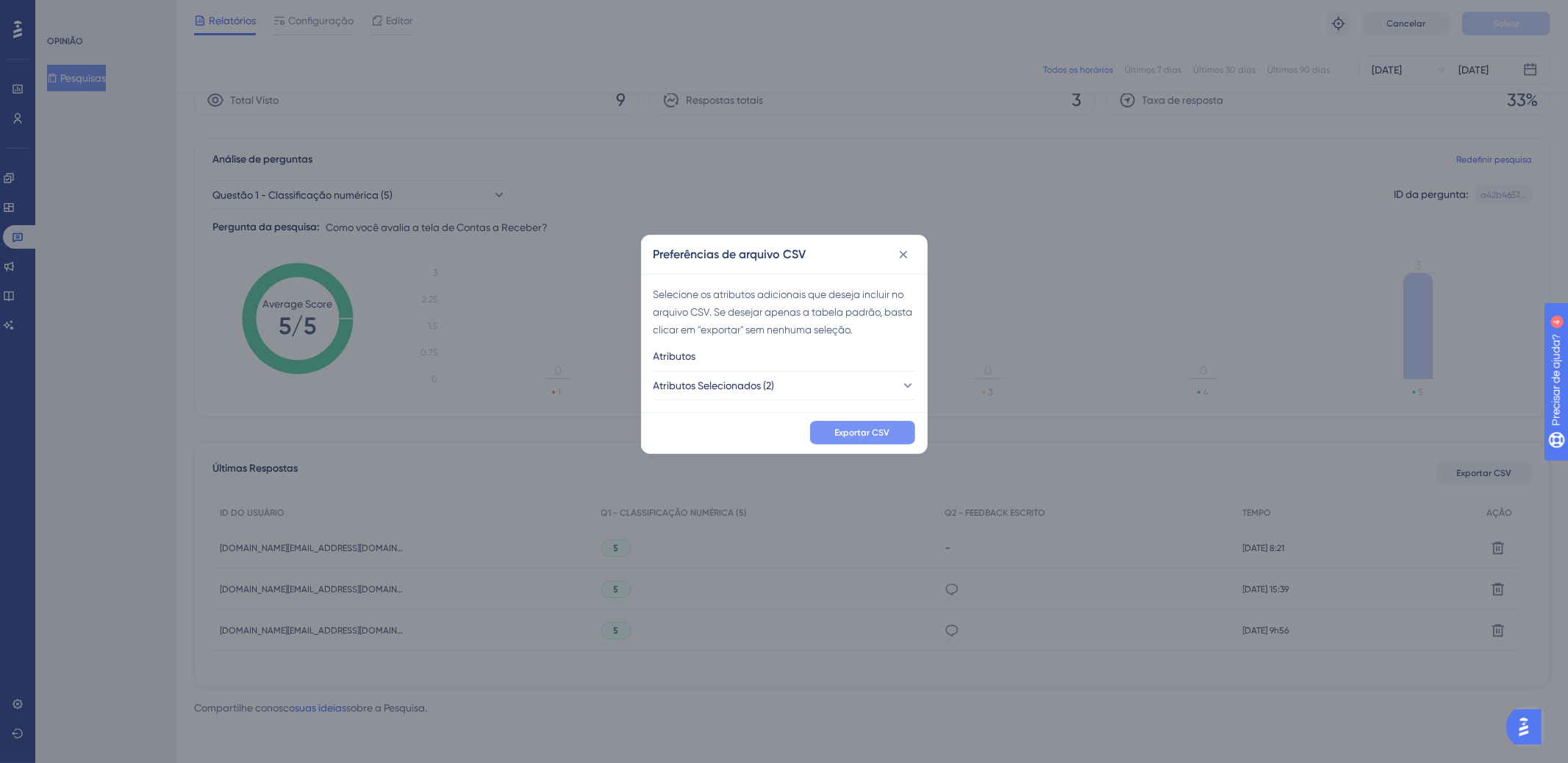
click at [862, 434] on font "Exportar CSV" at bounding box center [862, 433] width 55 height 10
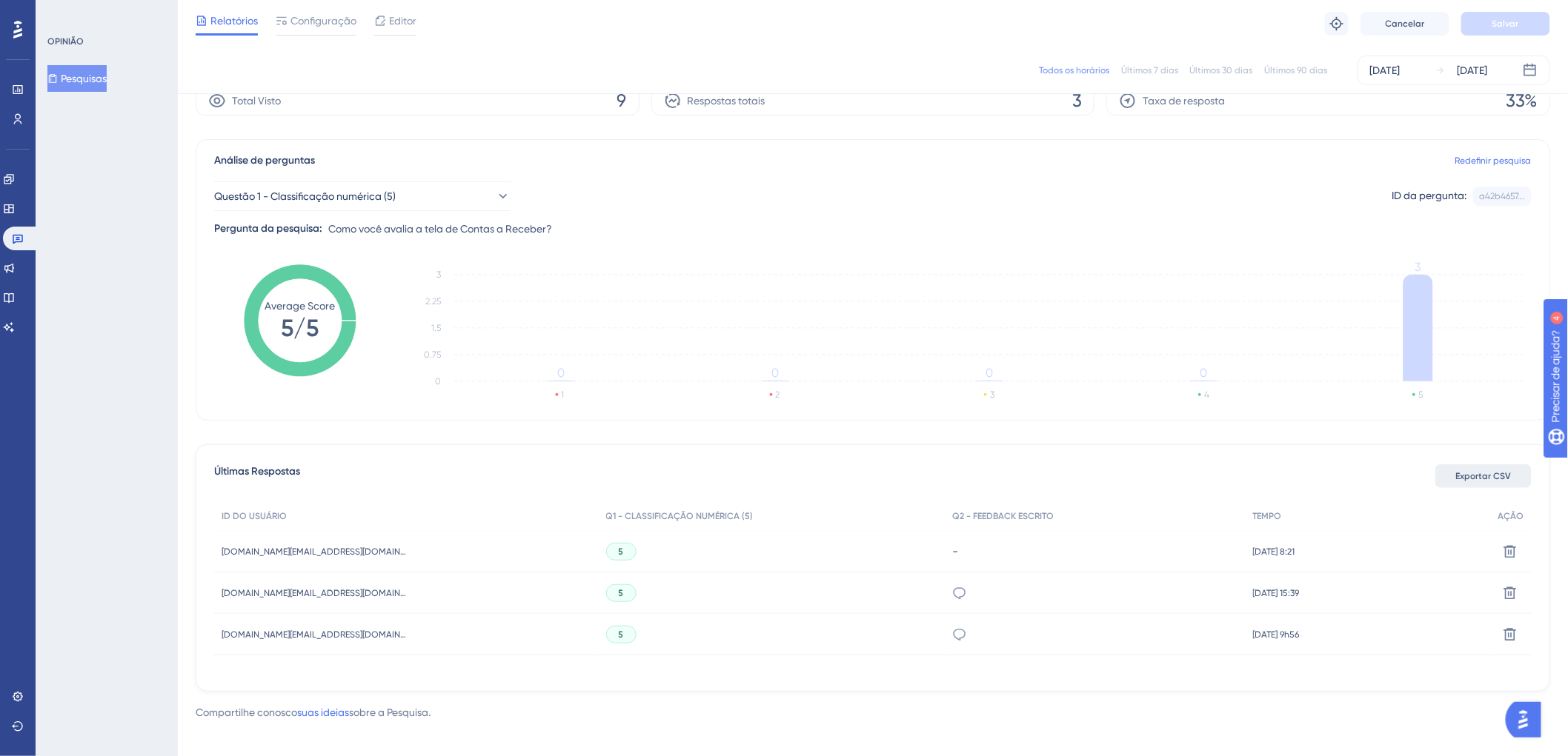
click at [1465, 482] on button "Exportar CSV" at bounding box center [1483, 476] width 96 height 24
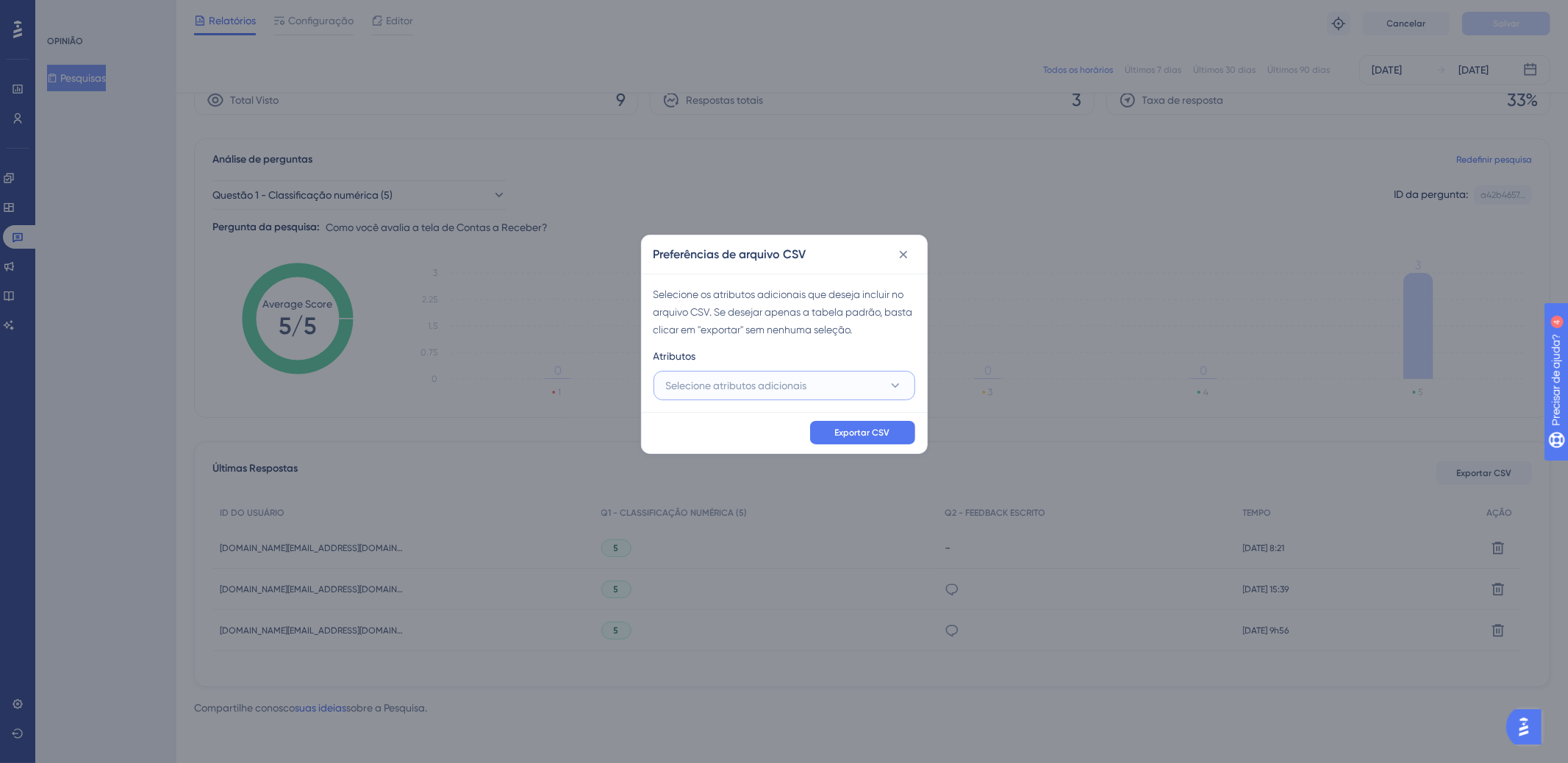
click at [727, 397] on button "Selecione atributos adicionais" at bounding box center [784, 385] width 262 height 30
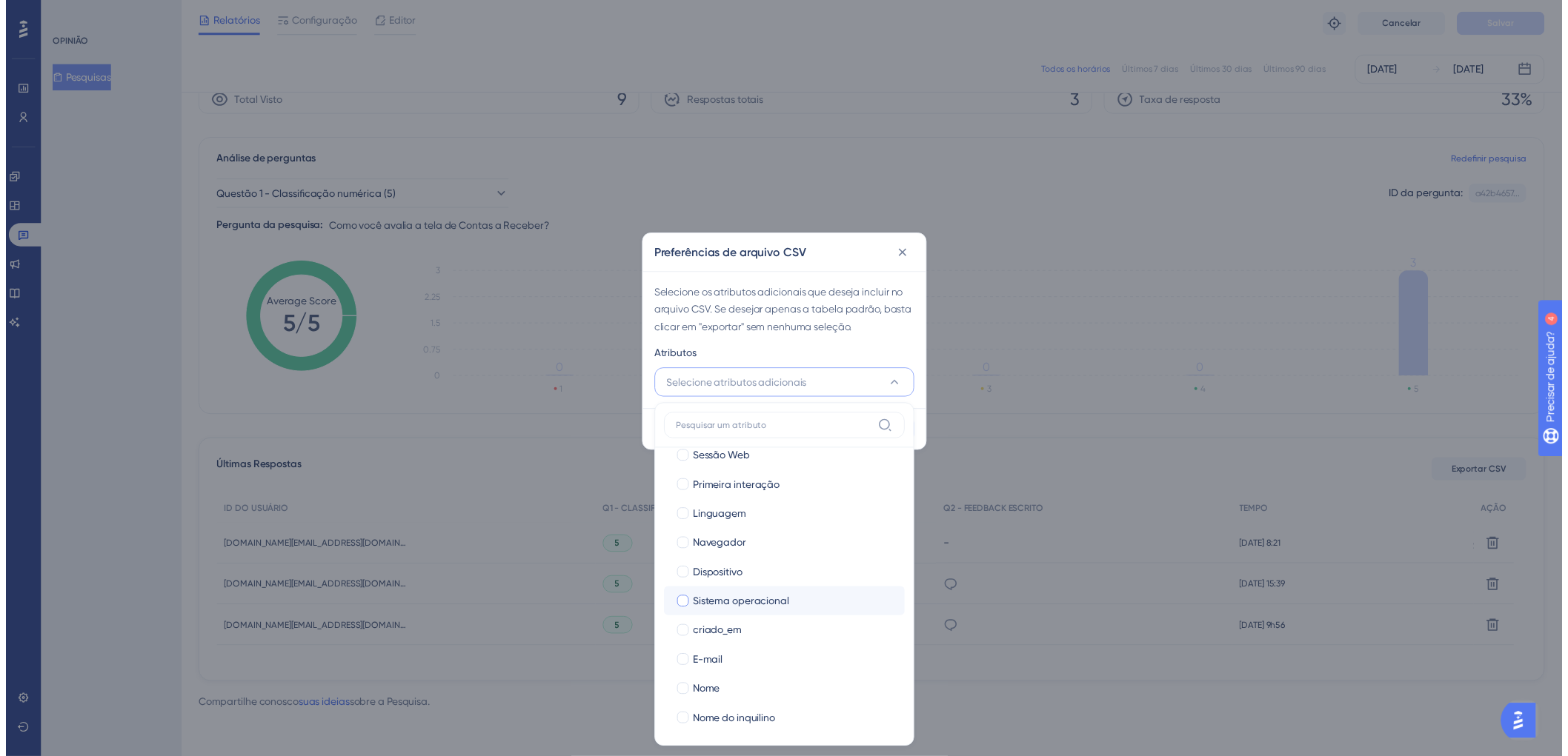
scroll to position [49, 0]
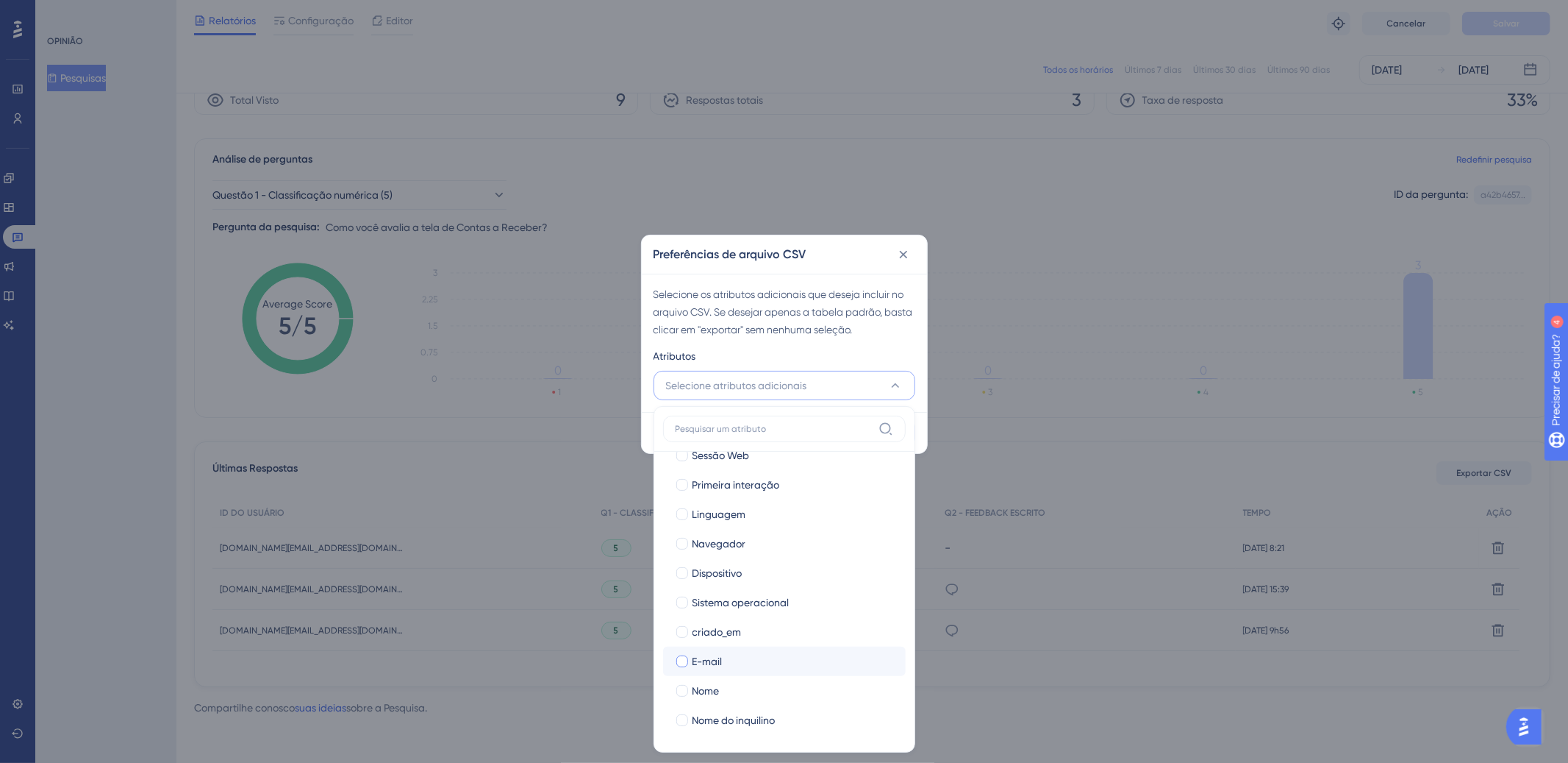
click at [688, 658] on div at bounding box center [682, 661] width 15 height 15
checkbox input "true"
click at [686, 686] on div at bounding box center [681, 690] width 11 height 11
checkbox input "true"
click at [825, 364] on div "Atributos" at bounding box center [784, 358] width 262 height 24
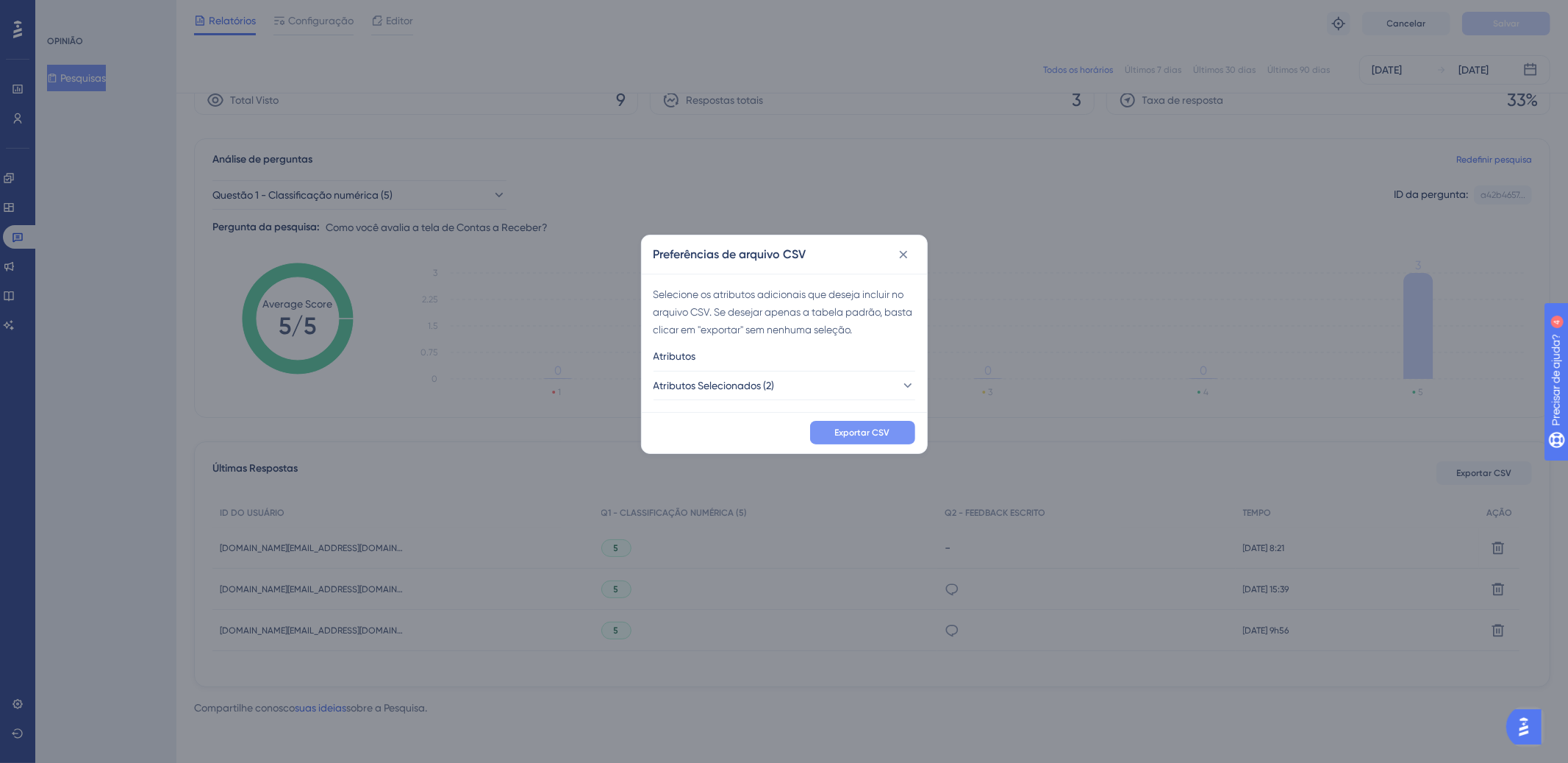
click at [846, 433] on font "Exportar CSV" at bounding box center [862, 433] width 55 height 10
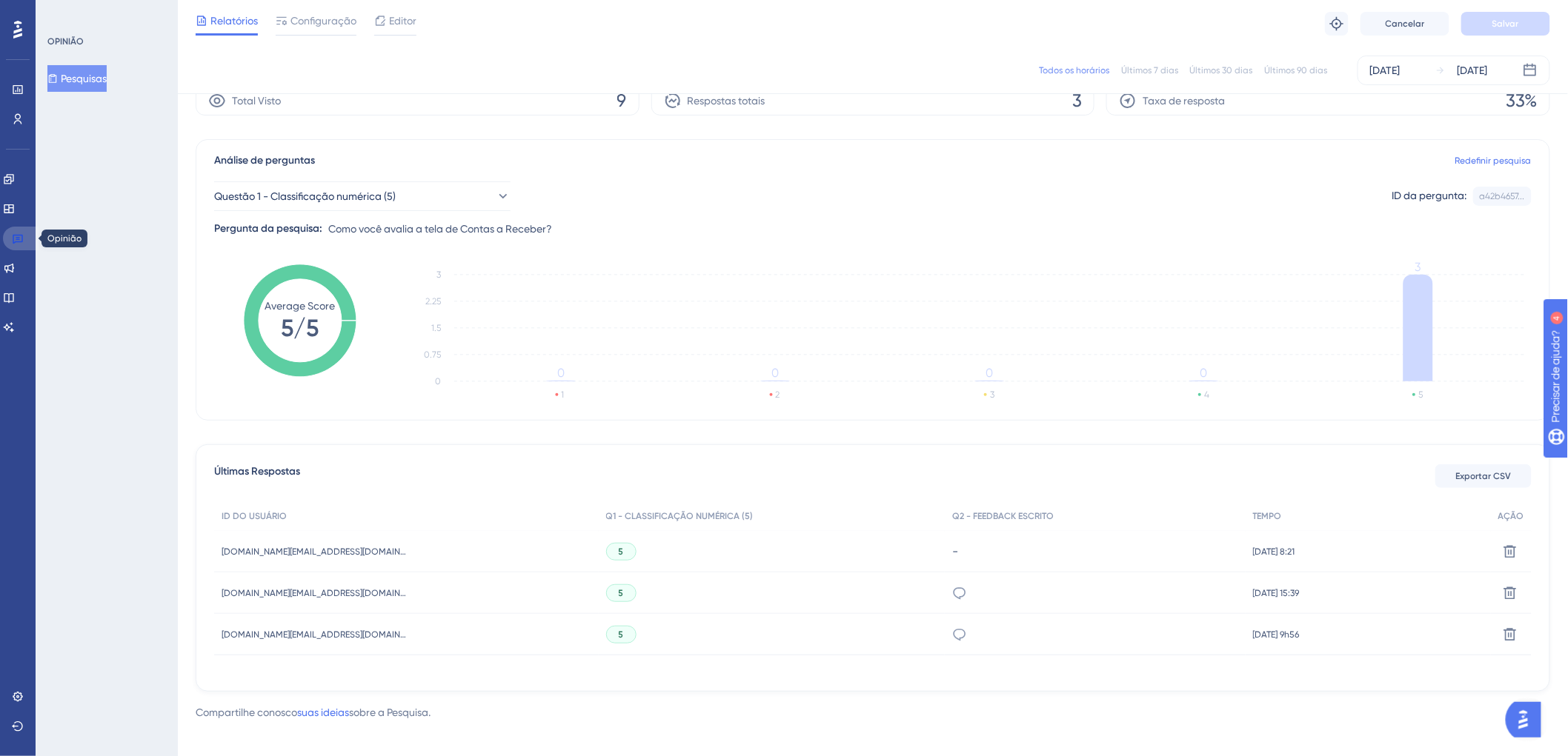
click at [18, 241] on icon at bounding box center [18, 239] width 11 height 10
